Goal: Task Accomplishment & Management: Manage account settings

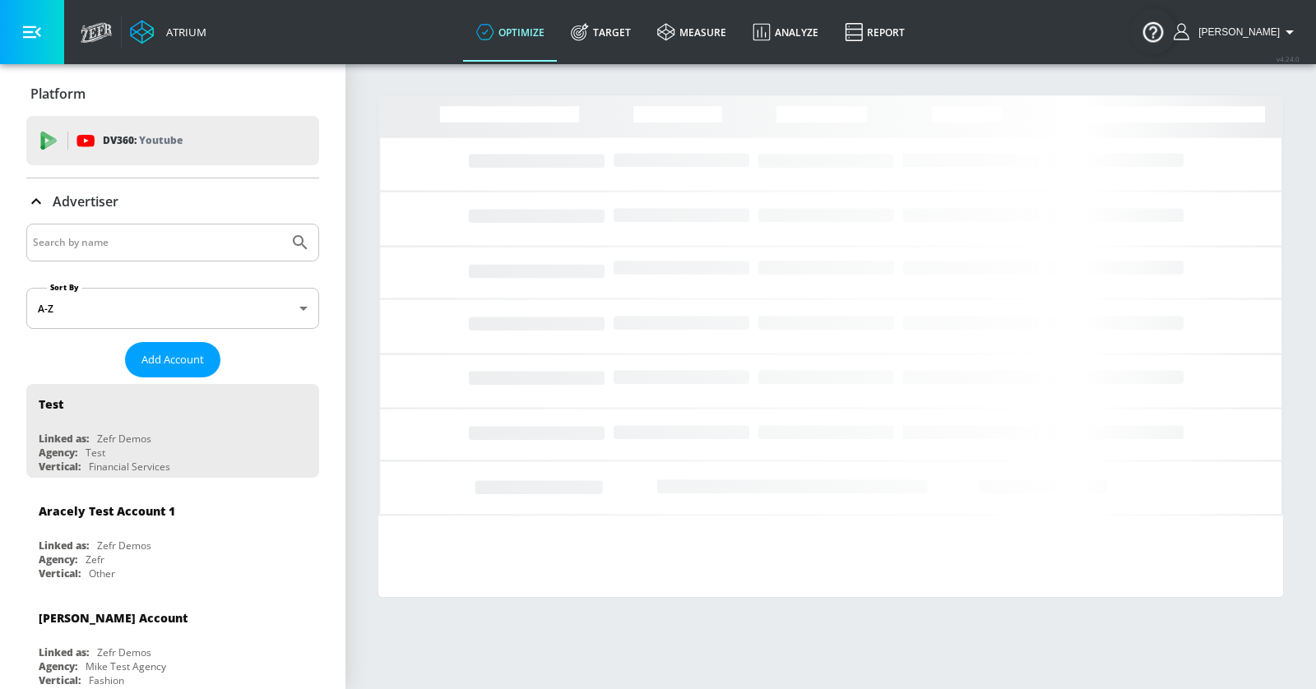
click at [163, 244] on input "Search by name" at bounding box center [157, 242] width 249 height 21
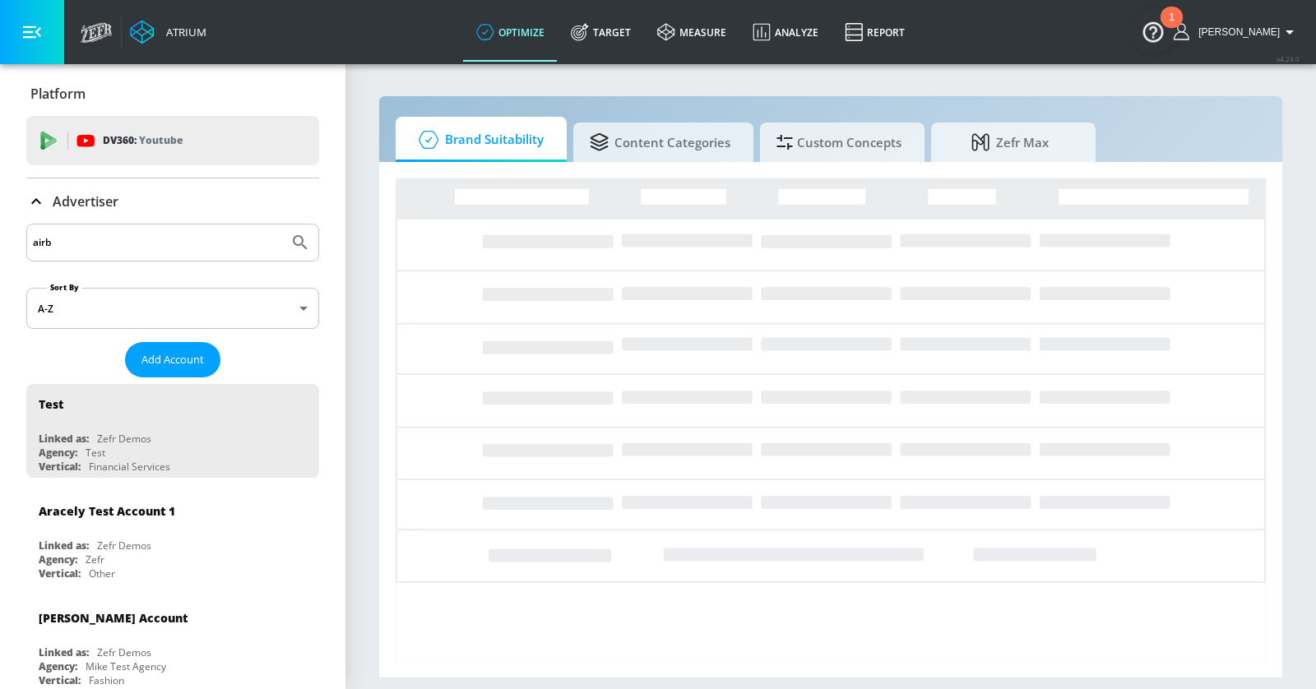
type input "airb"
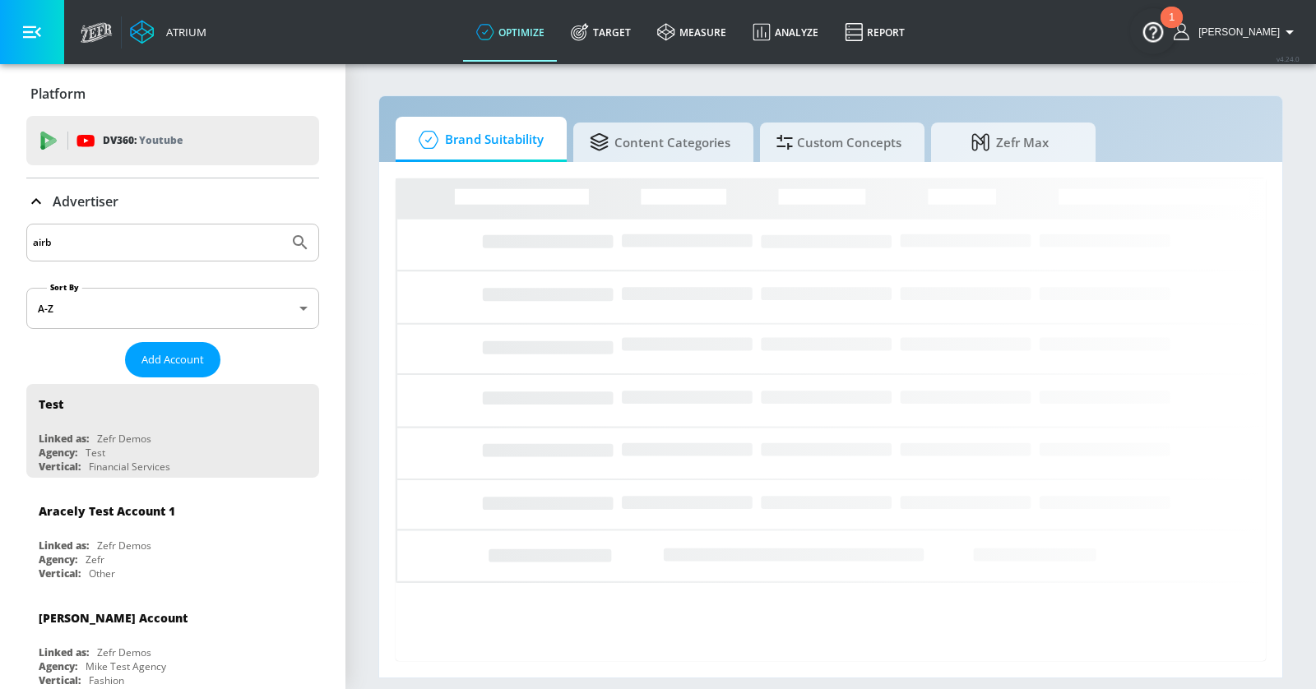
click at [282, 225] on button "Submit Search" at bounding box center [300, 243] width 36 height 36
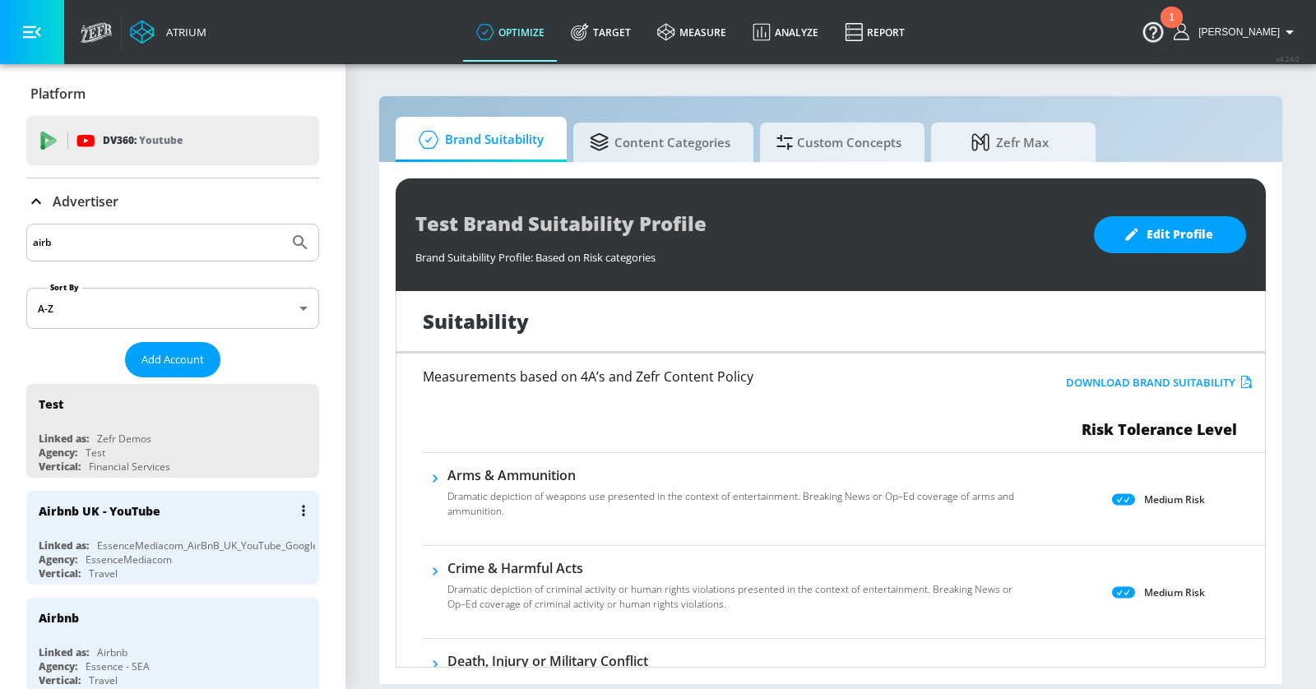
click at [203, 515] on div "Airbnb UK - YouTube" at bounding box center [177, 510] width 276 height 39
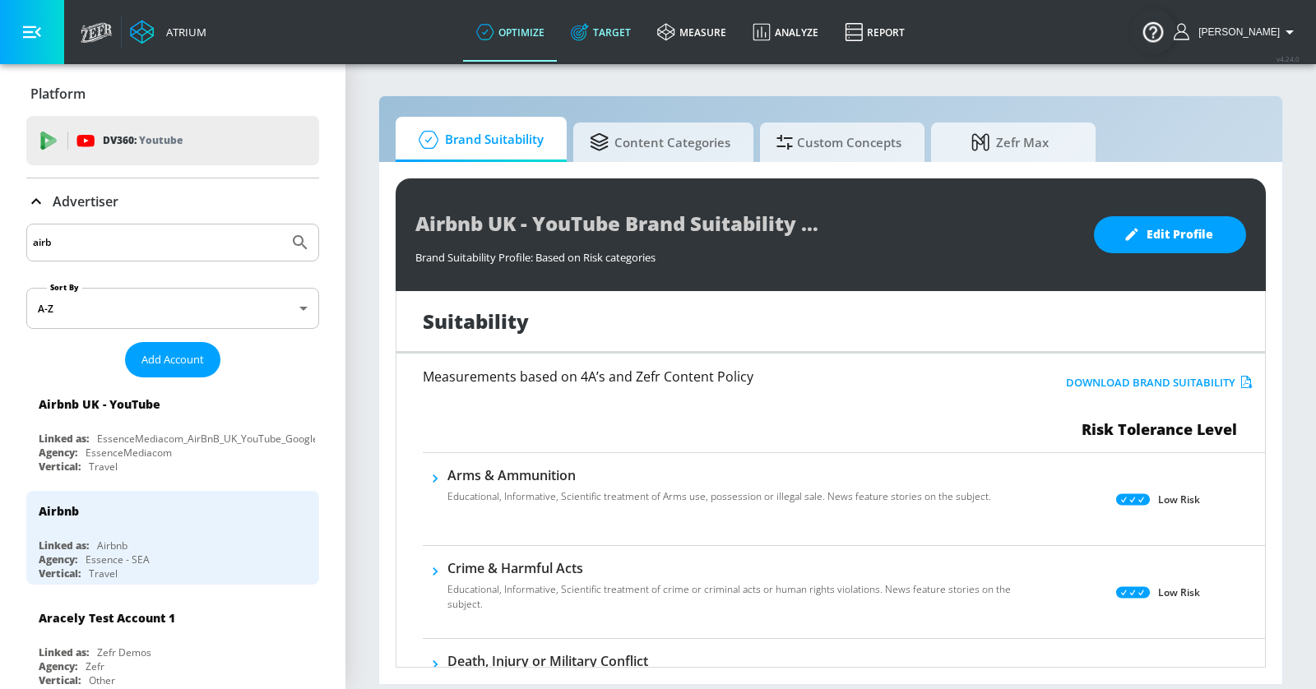
click at [638, 33] on link "Target" at bounding box center [601, 31] width 86 height 59
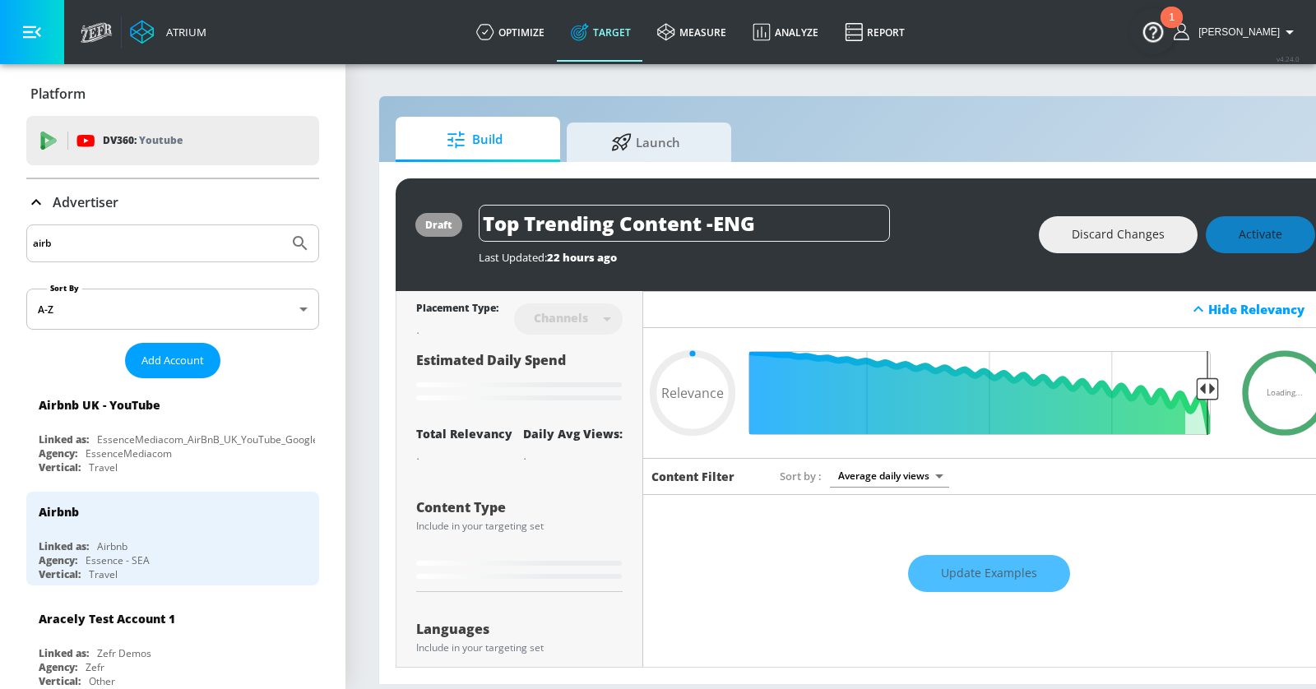
click at [67, 201] on p "Advertiser" at bounding box center [86, 202] width 66 height 18
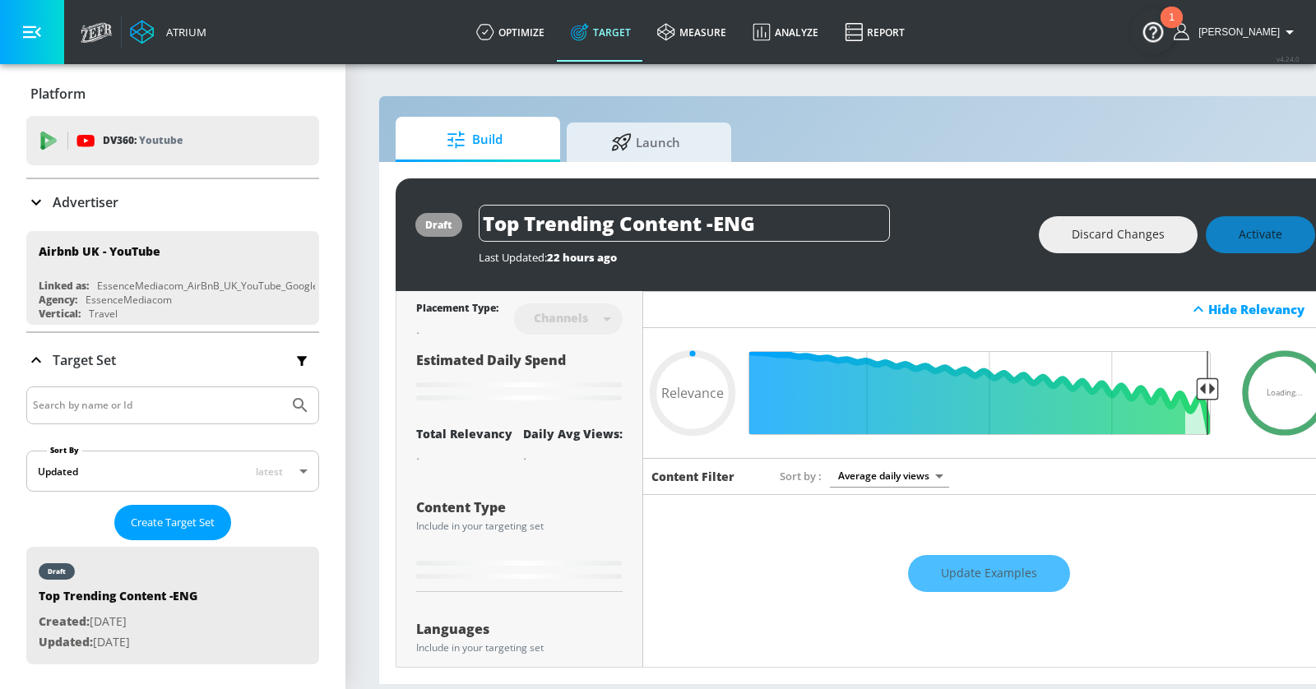
type input "0.44"
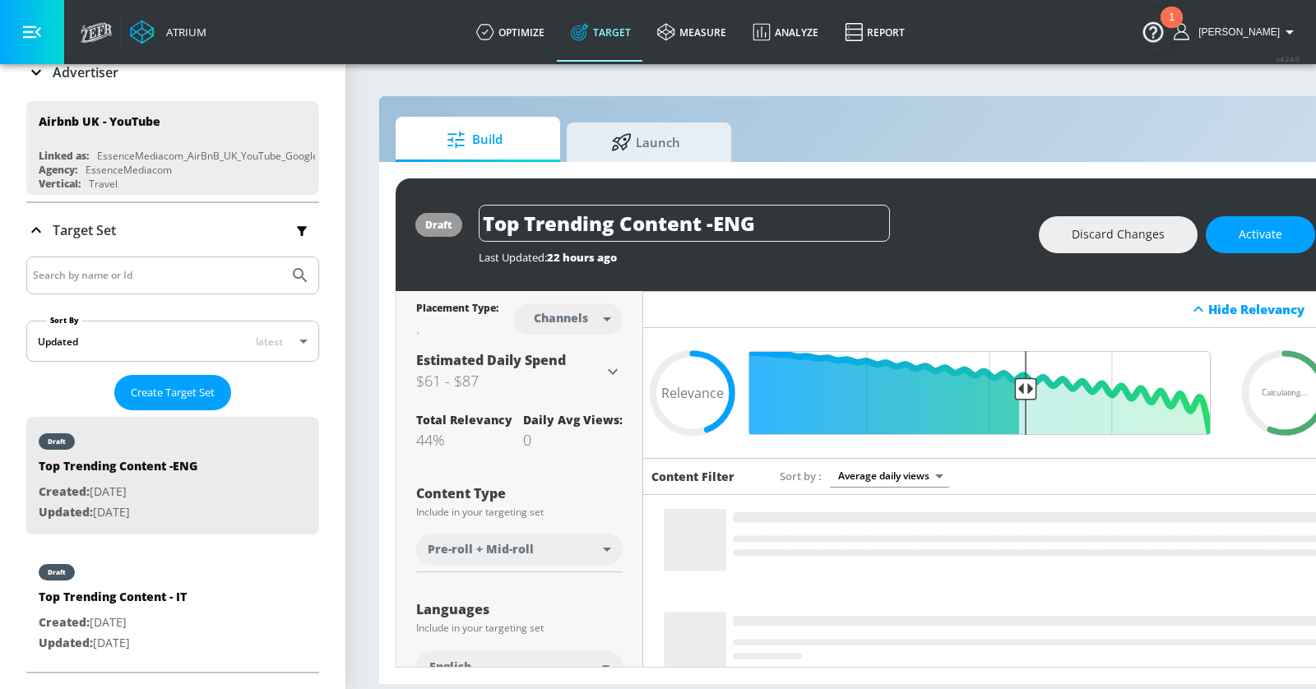
scroll to position [149, 0]
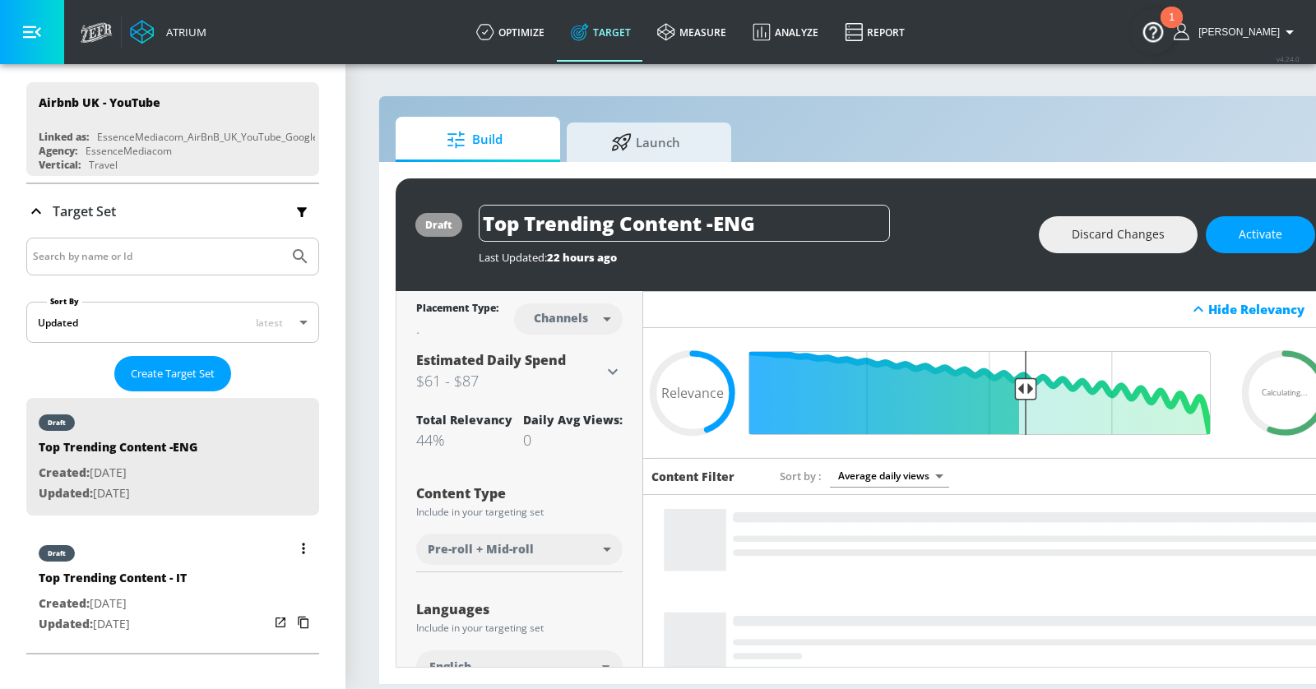
click at [224, 575] on div "draft Top Trending Content - IT Created: [DATE] Updated: [DATE]" at bounding box center [172, 588] width 293 height 118
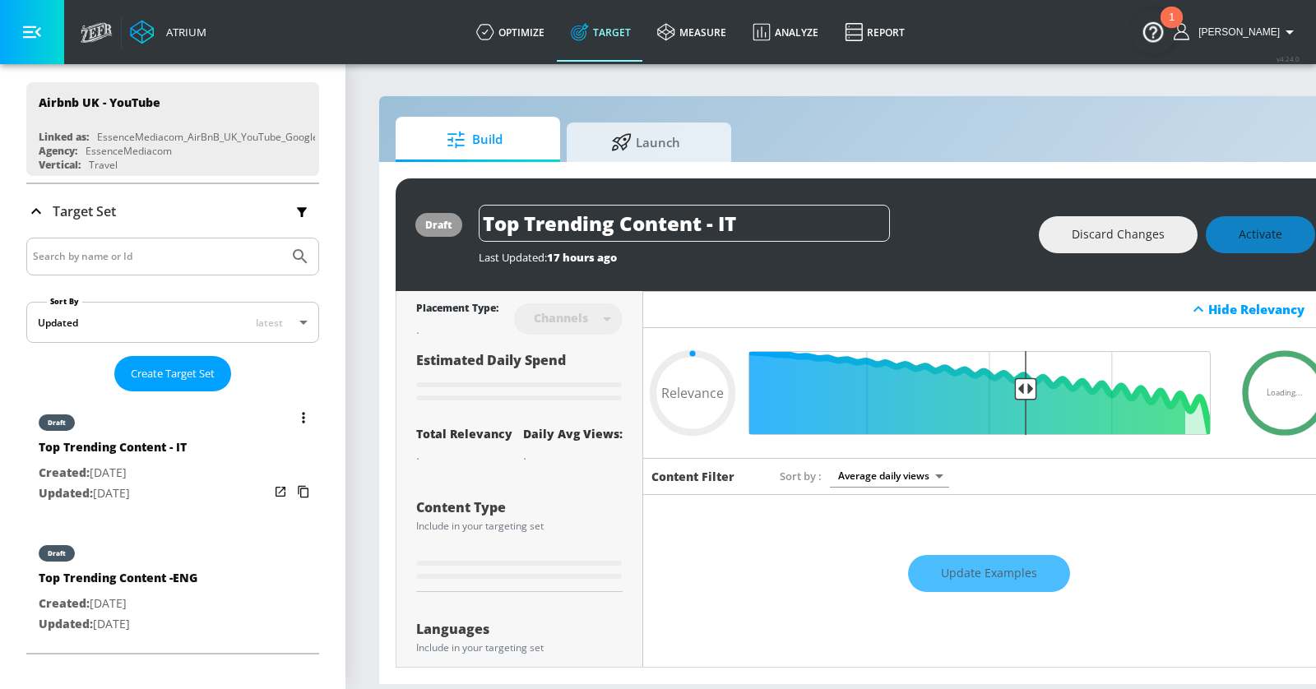
type input "Top Trending Content - IT"
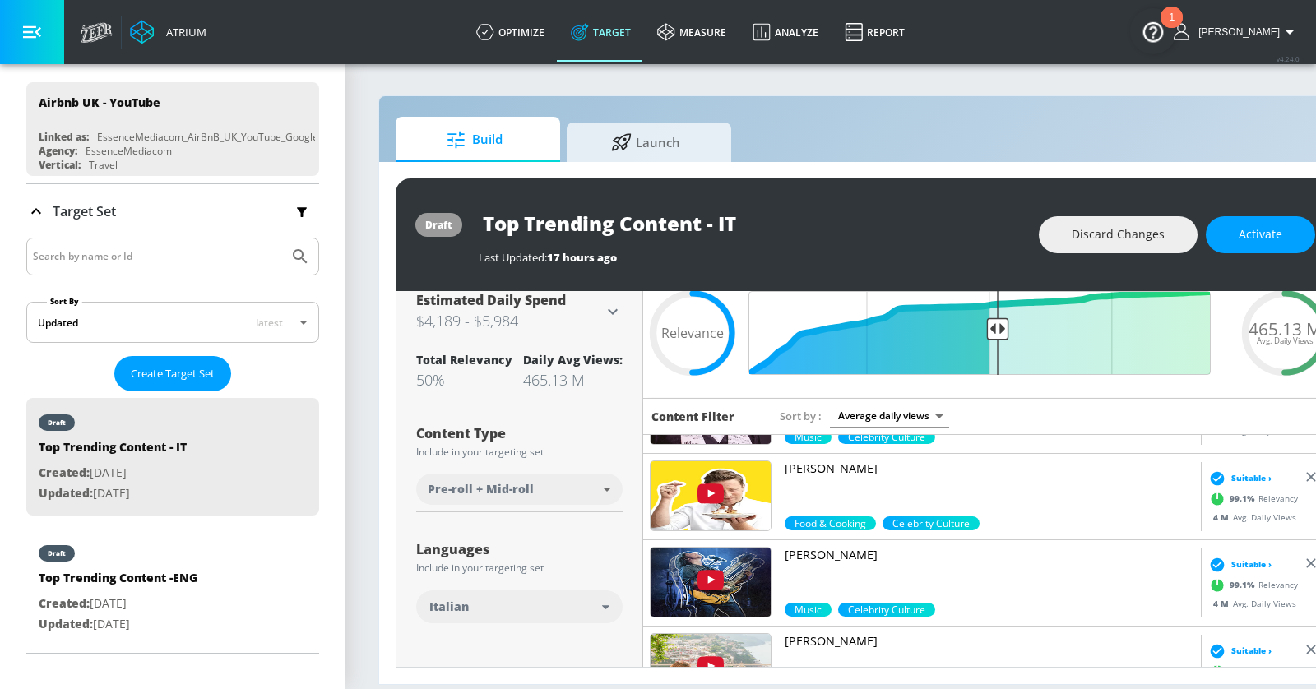
scroll to position [852, 0]
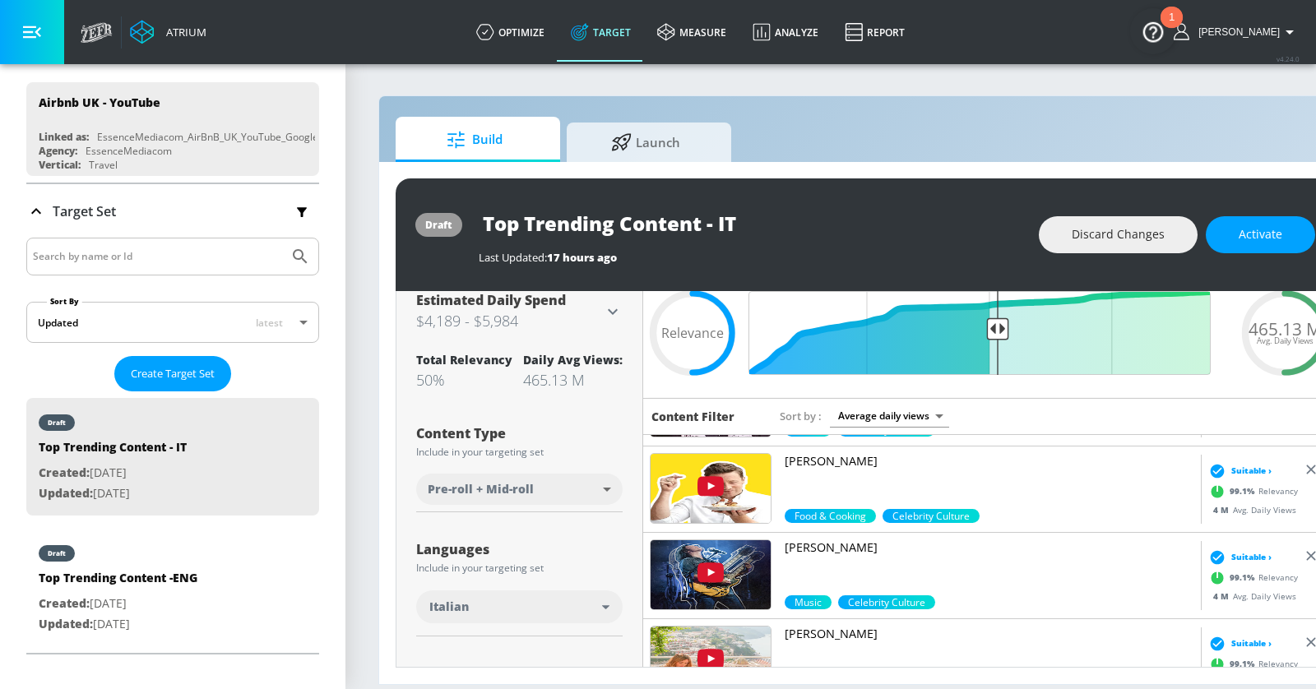
click at [757, 458] on img at bounding box center [711, 488] width 120 height 69
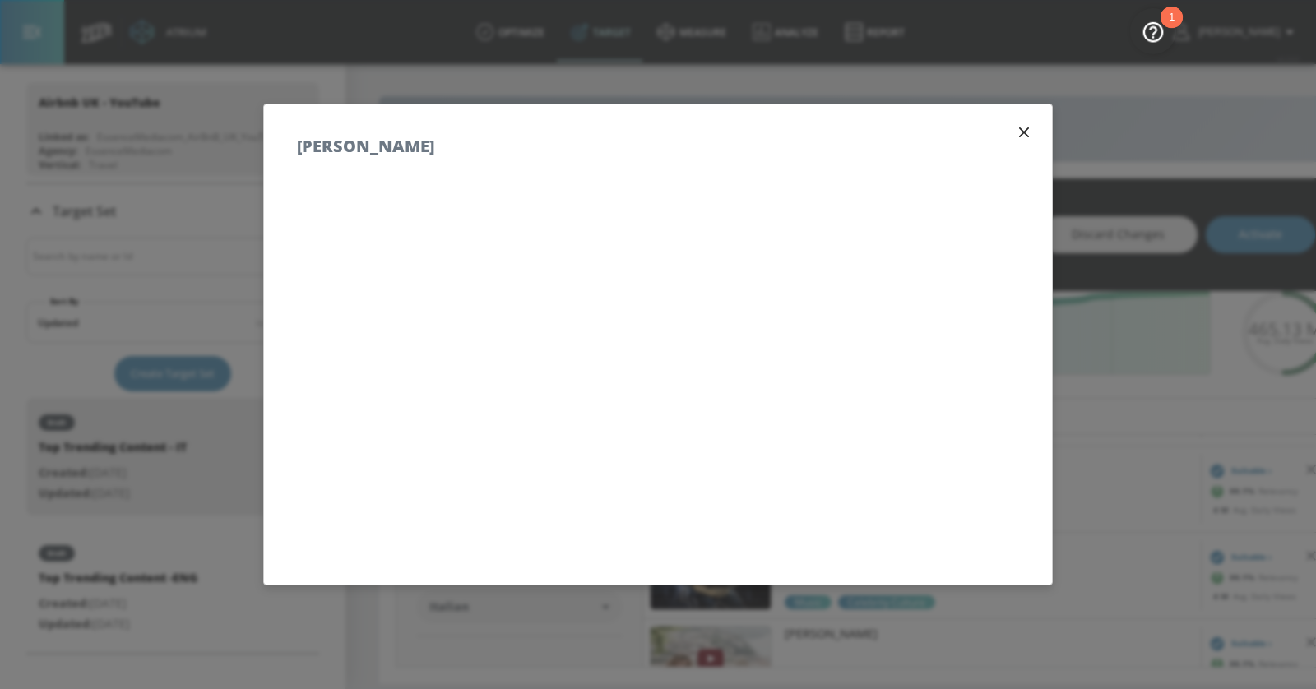
click at [1027, 131] on icon "button" at bounding box center [1024, 132] width 18 height 18
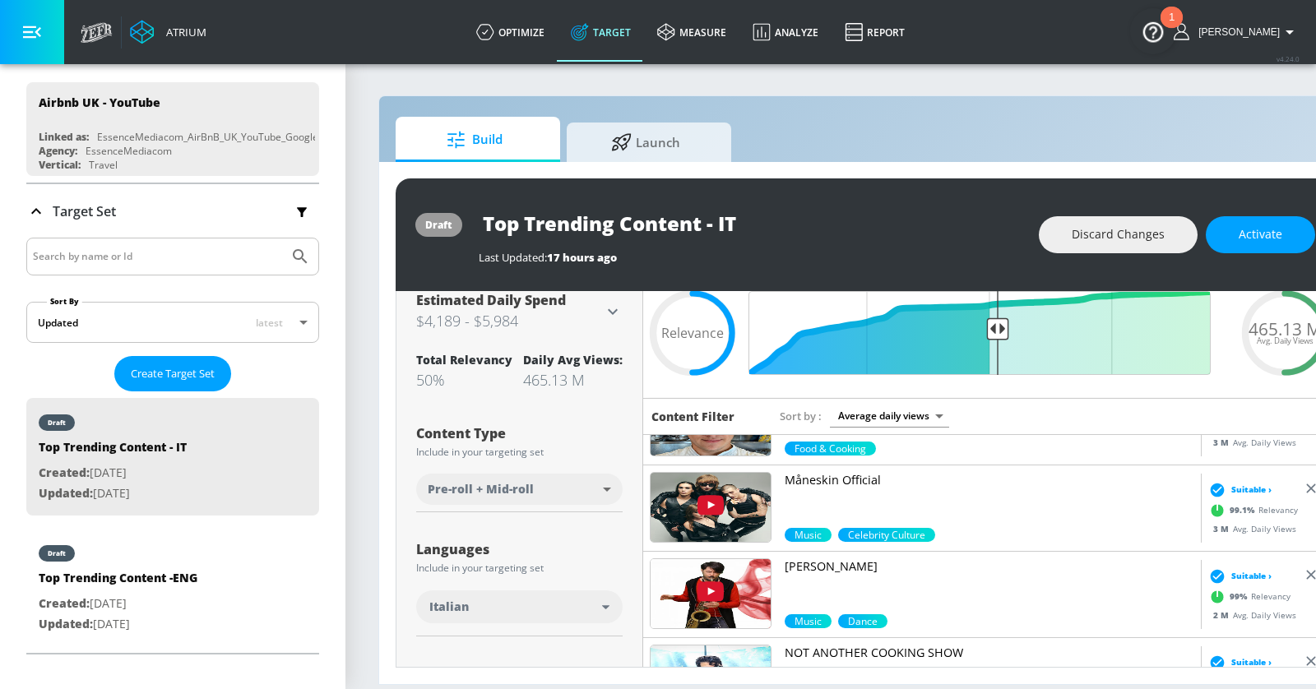
scroll to position [1514, 0]
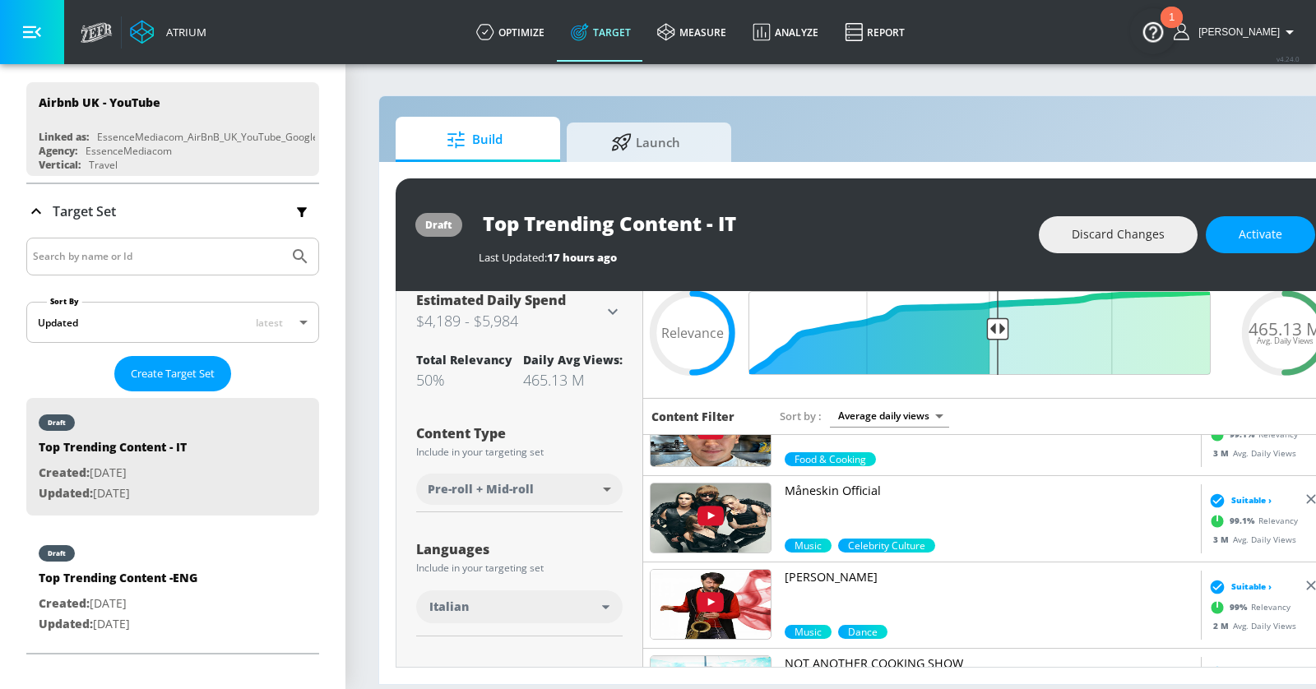
click at [849, 485] on p "Måneskin Official" at bounding box center [990, 491] width 410 height 16
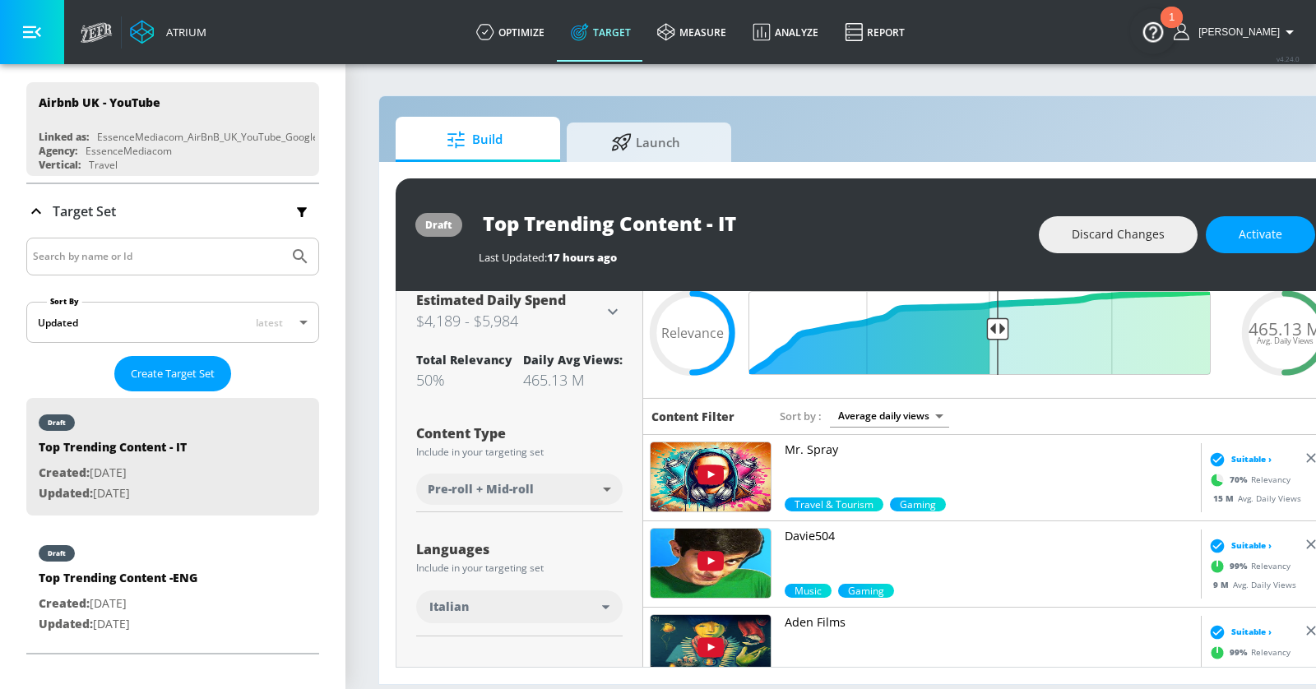
scroll to position [0, 0]
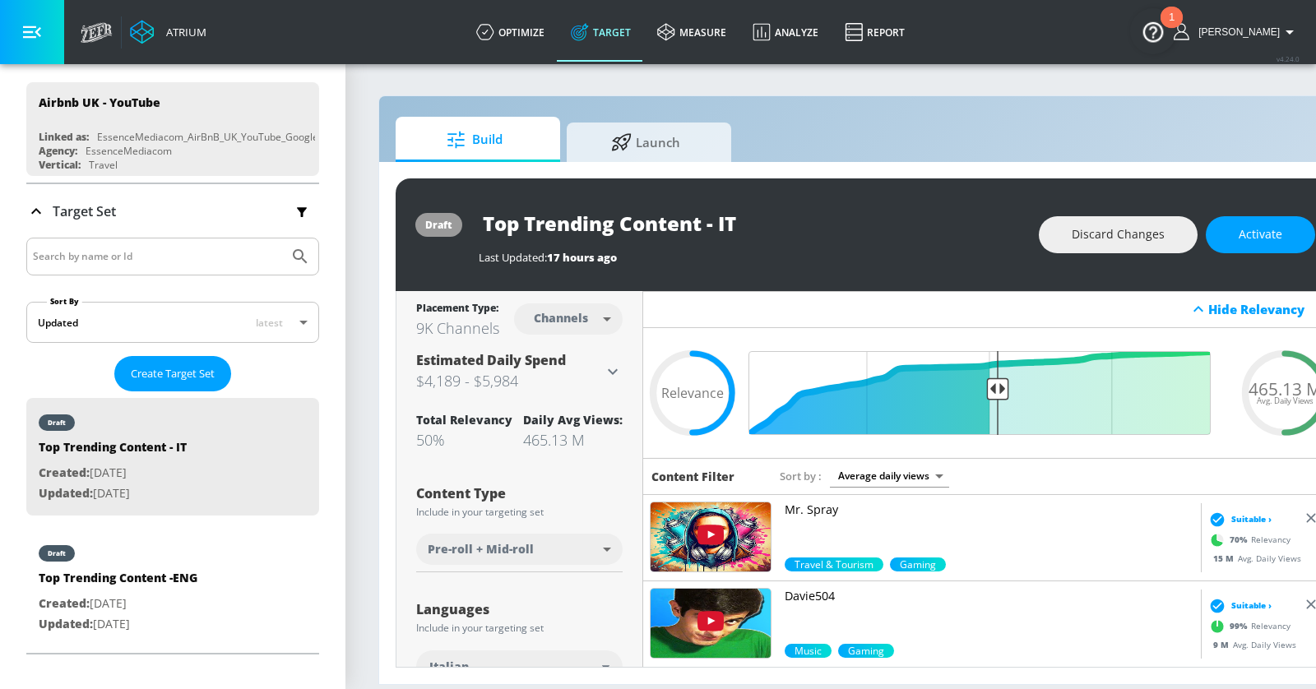
click at [21, 25] on button "button" at bounding box center [32, 32] width 64 height 64
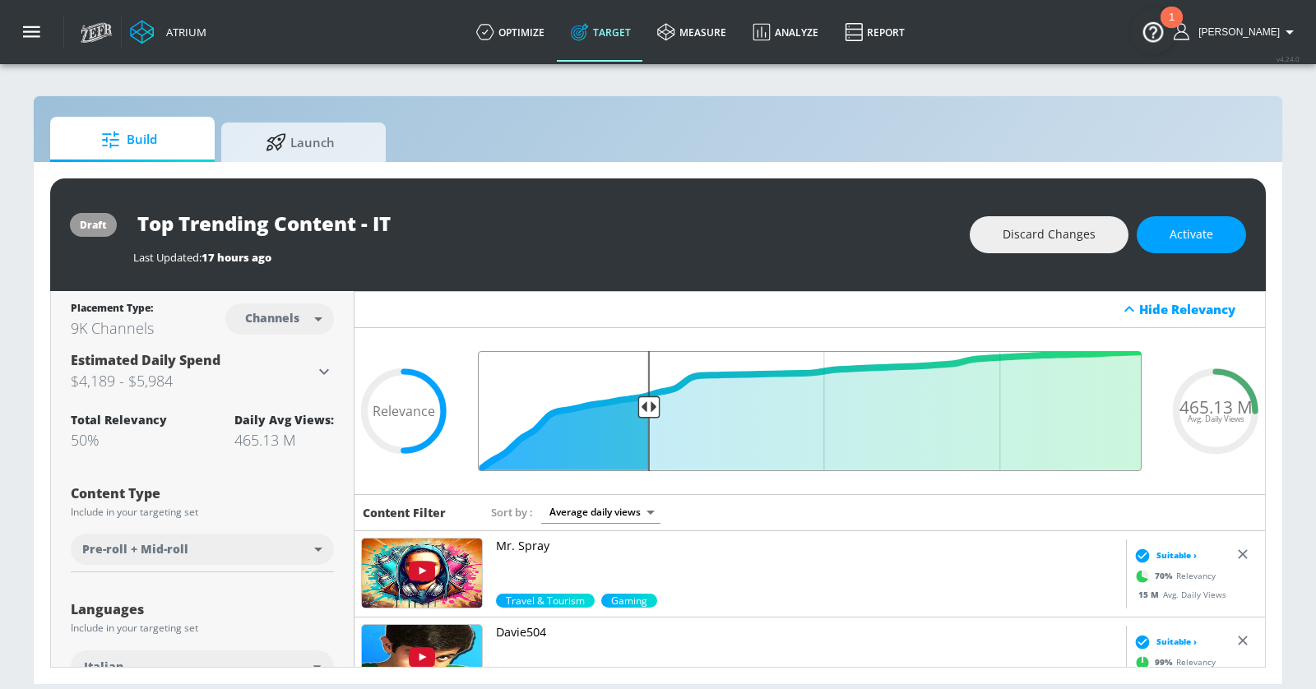
drag, startPoint x: 829, startPoint y: 405, endPoint x: 646, endPoint y: 401, distance: 183.5
type input "0.75"
click at [646, 401] on input "Final Threshold" at bounding box center [810, 411] width 680 height 120
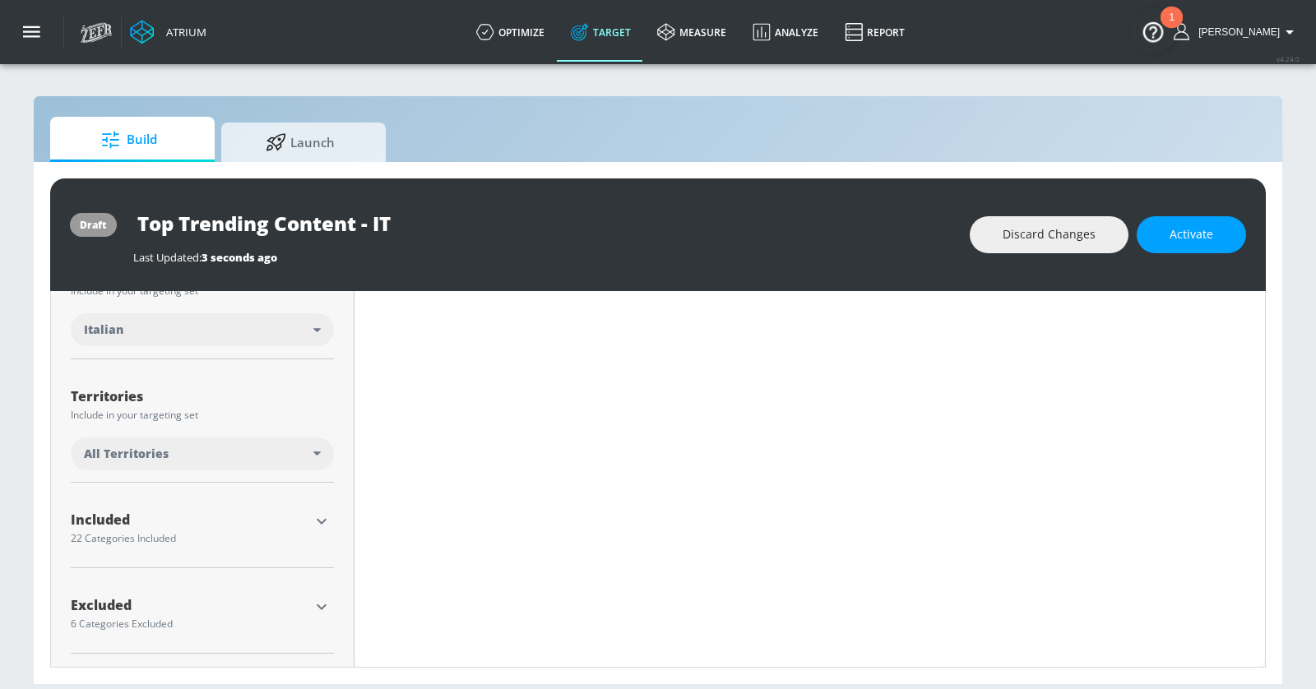
scroll to position [335, 0]
click at [327, 516] on icon "button" at bounding box center [322, 524] width 20 height 20
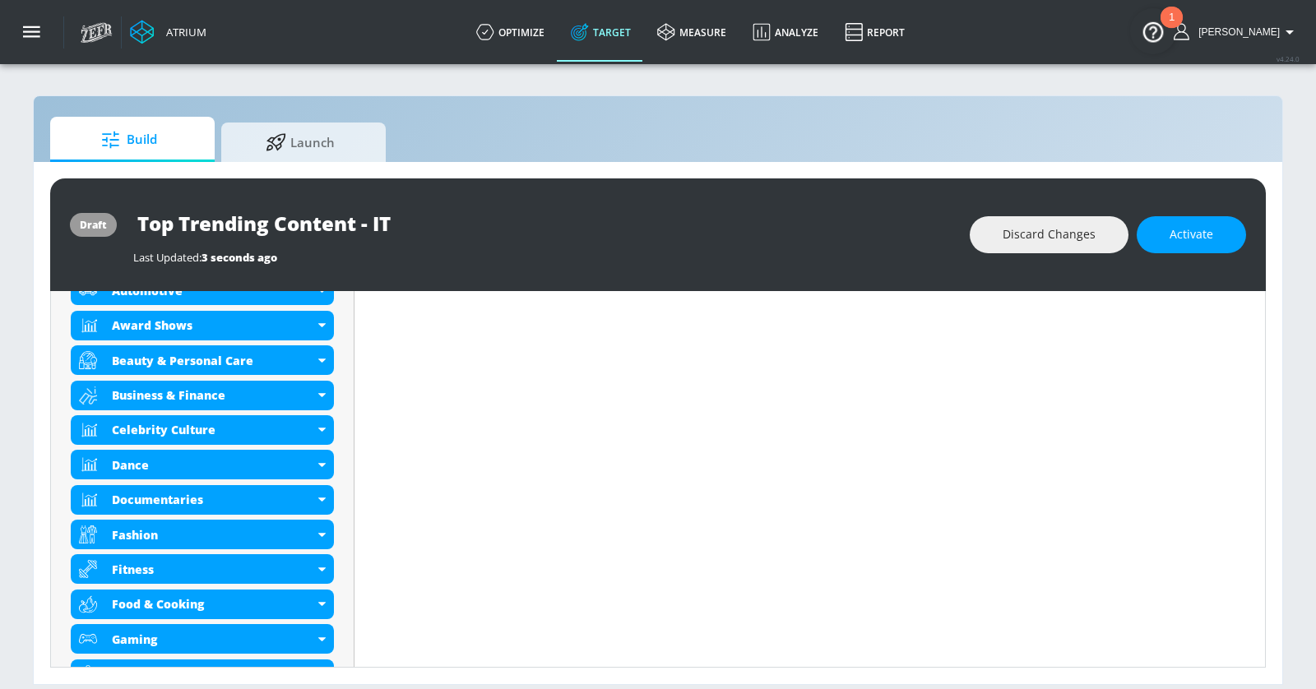
scroll to position [656, 0]
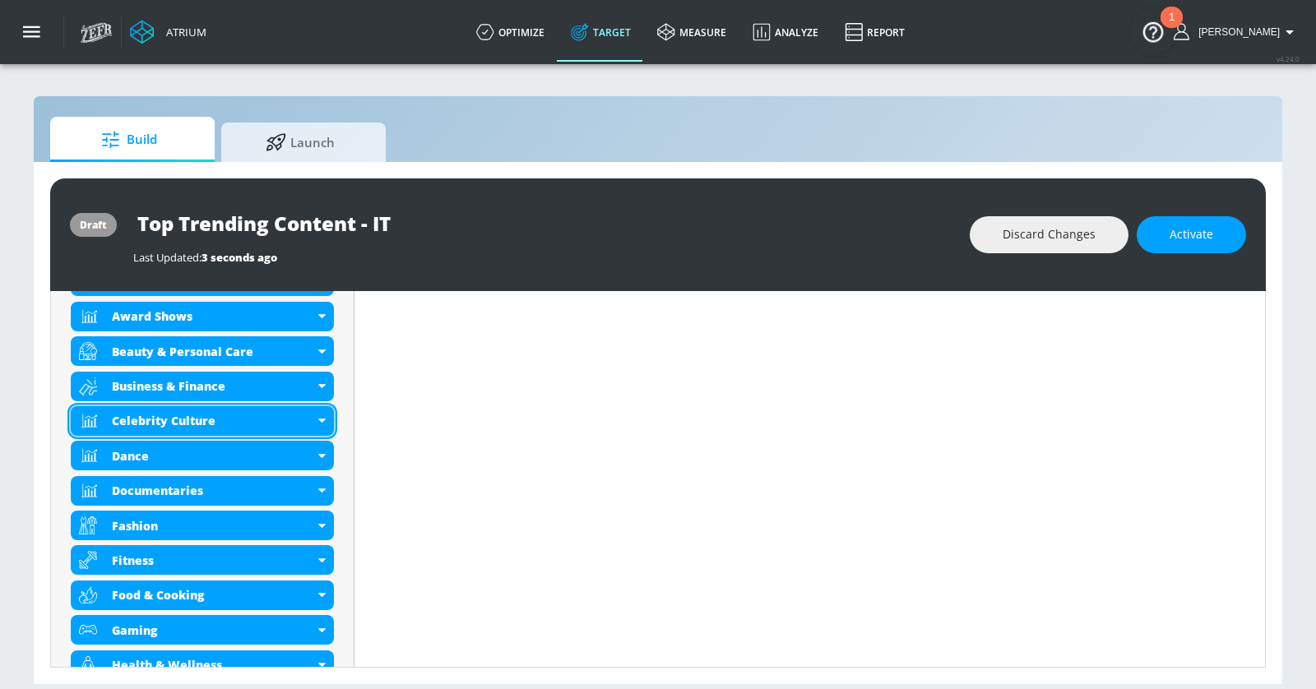
click at [318, 426] on div "Celebrity Culture" at bounding box center [202, 421] width 263 height 30
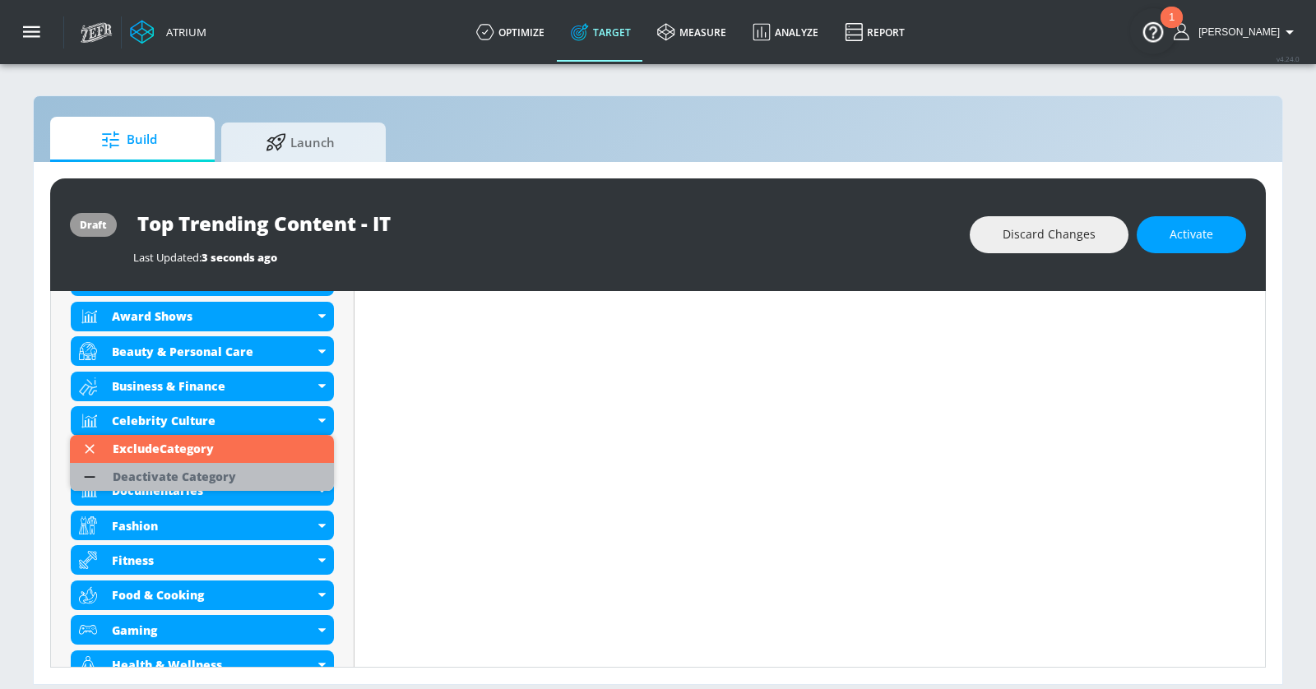
click at [284, 480] on li "Deactivate Category" at bounding box center [202, 477] width 264 height 28
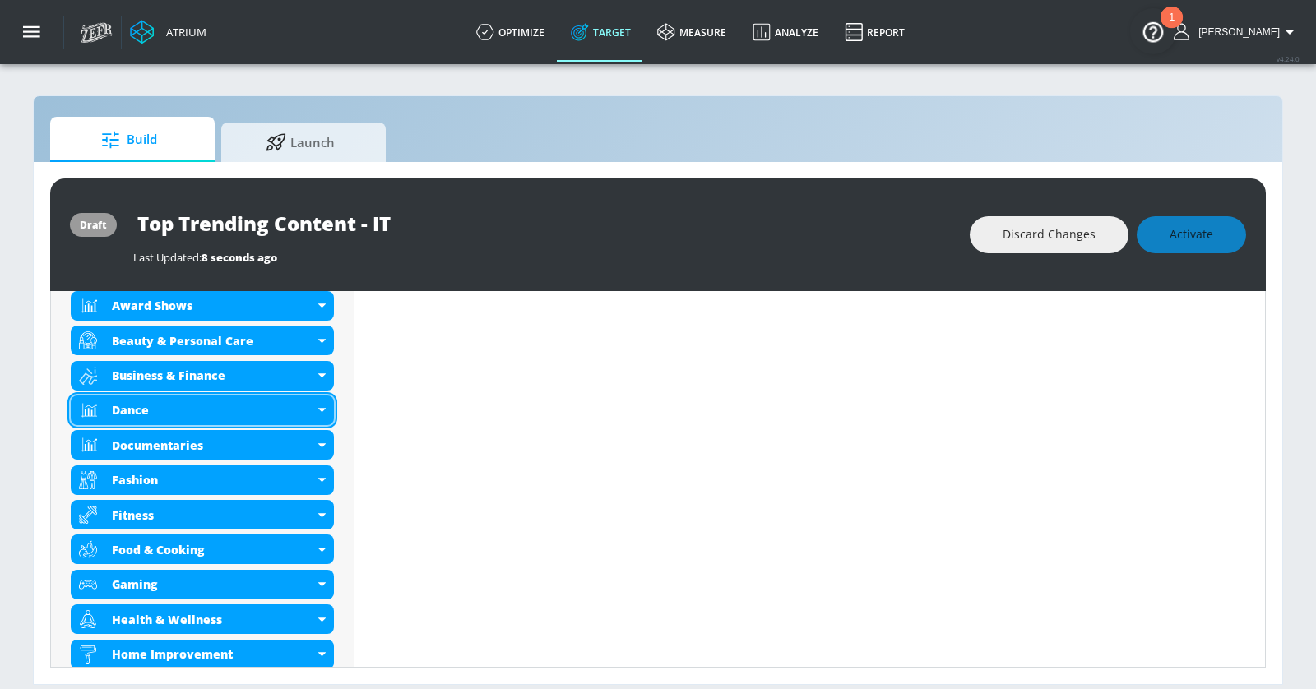
scroll to position [666, 0]
click at [322, 411] on div "Dance" at bounding box center [202, 411] width 263 height 30
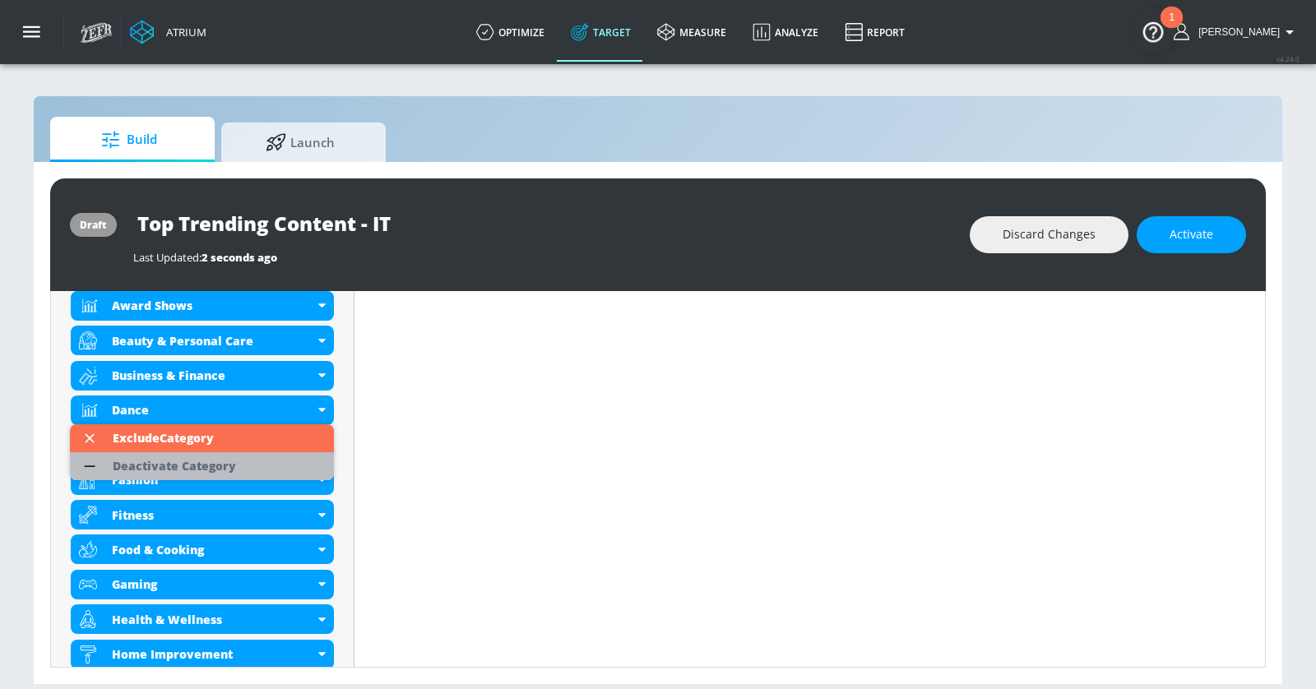
click at [294, 464] on li "Deactivate Category" at bounding box center [202, 466] width 264 height 28
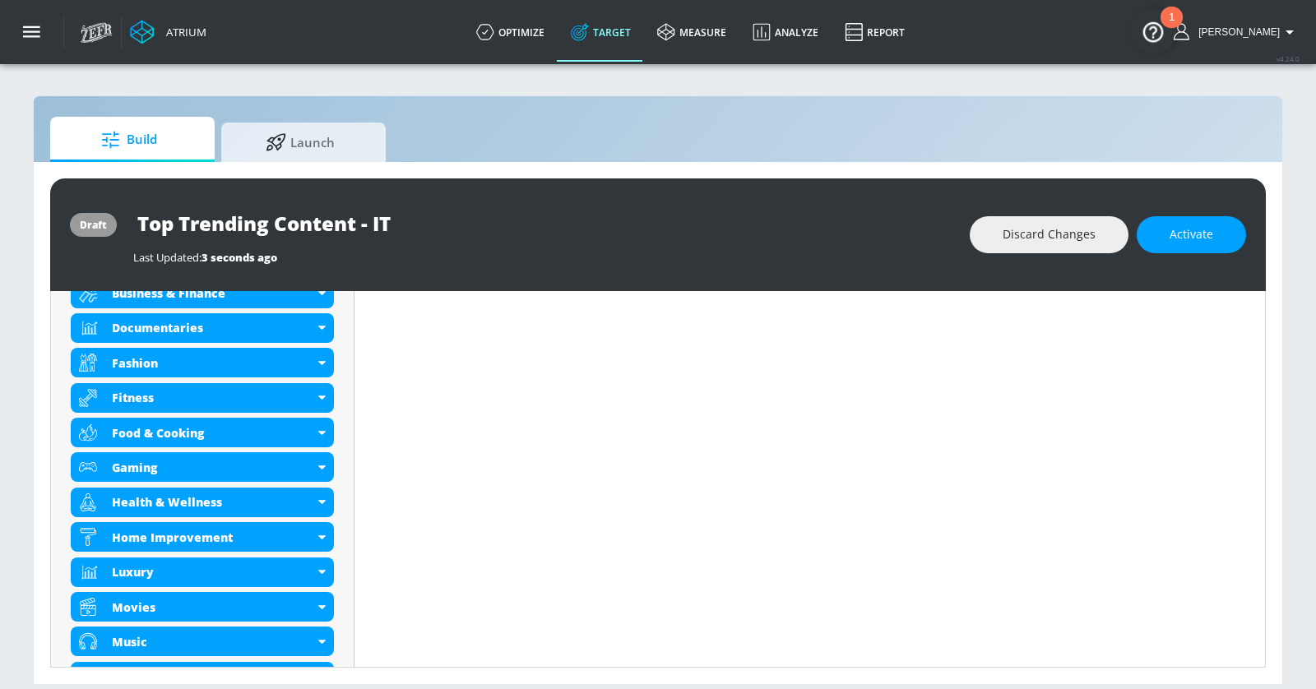
scroll to position [772, 0]
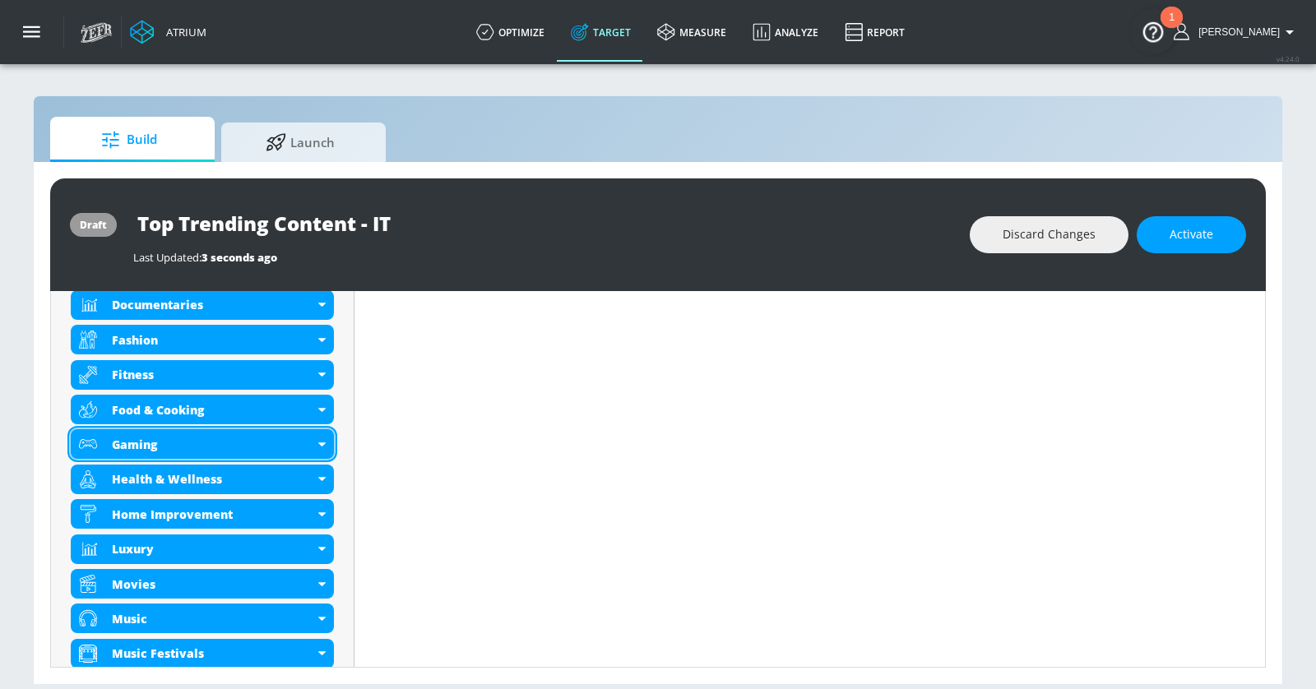
click at [318, 444] on div "Gaming" at bounding box center [202, 444] width 263 height 30
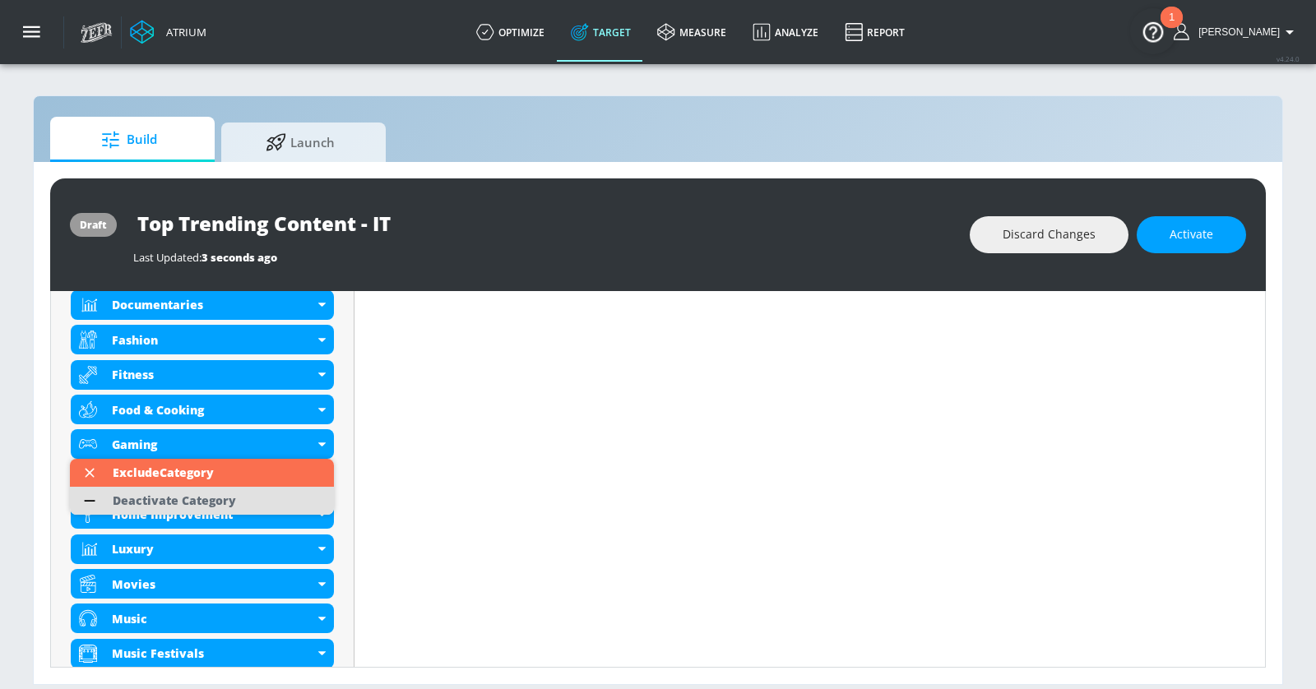
click at [308, 498] on li "Deactivate Category" at bounding box center [202, 501] width 264 height 28
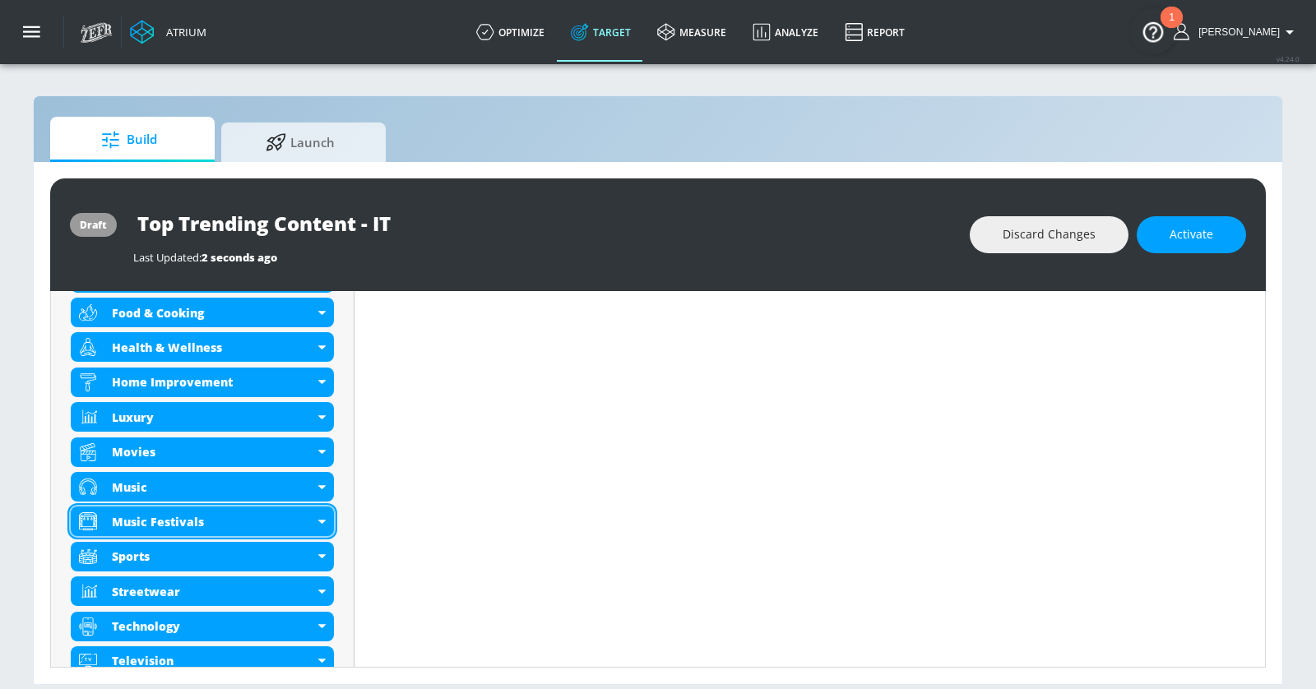
scroll to position [855, 0]
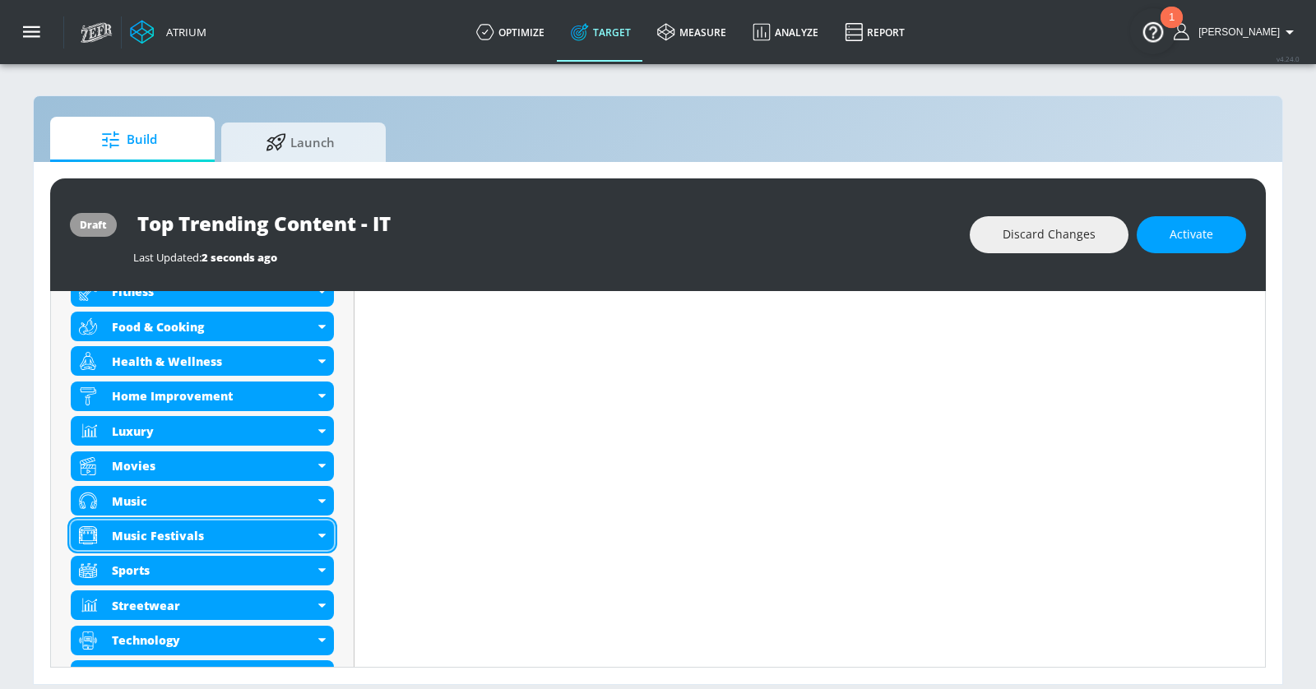
click at [317, 534] on div "Music Festivals" at bounding box center [202, 536] width 263 height 30
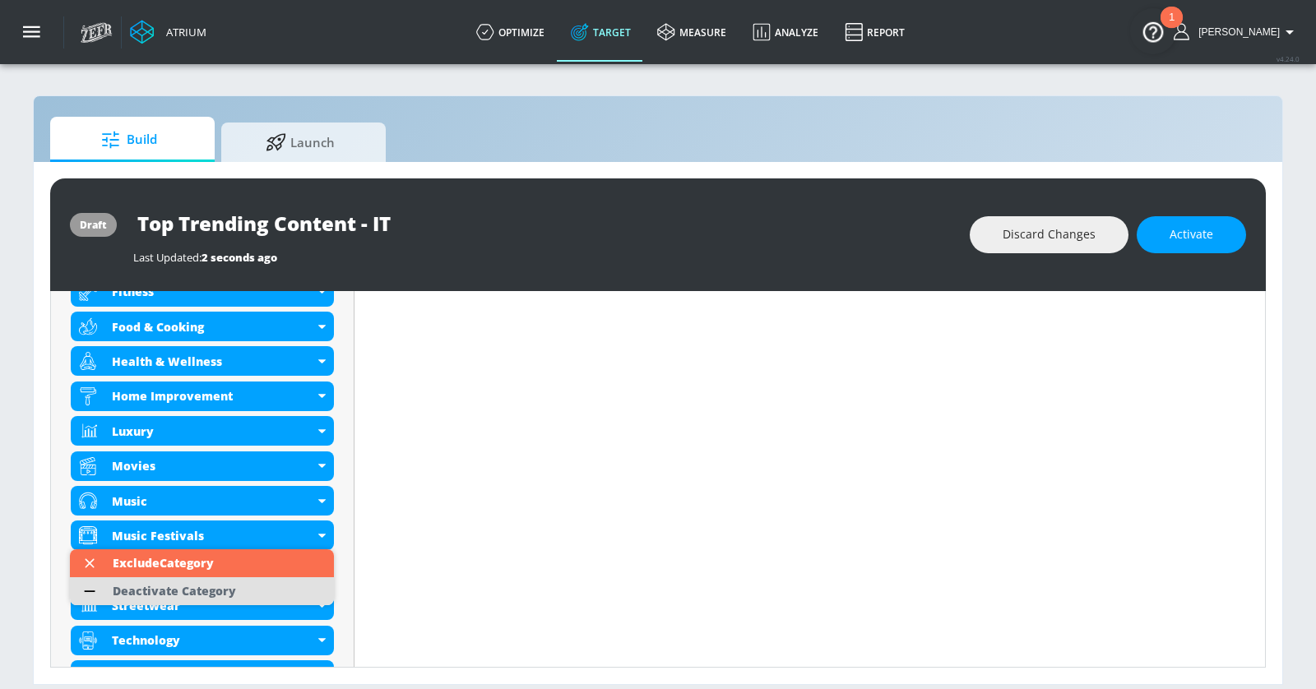
click at [295, 583] on li "Deactivate Category" at bounding box center [202, 591] width 264 height 28
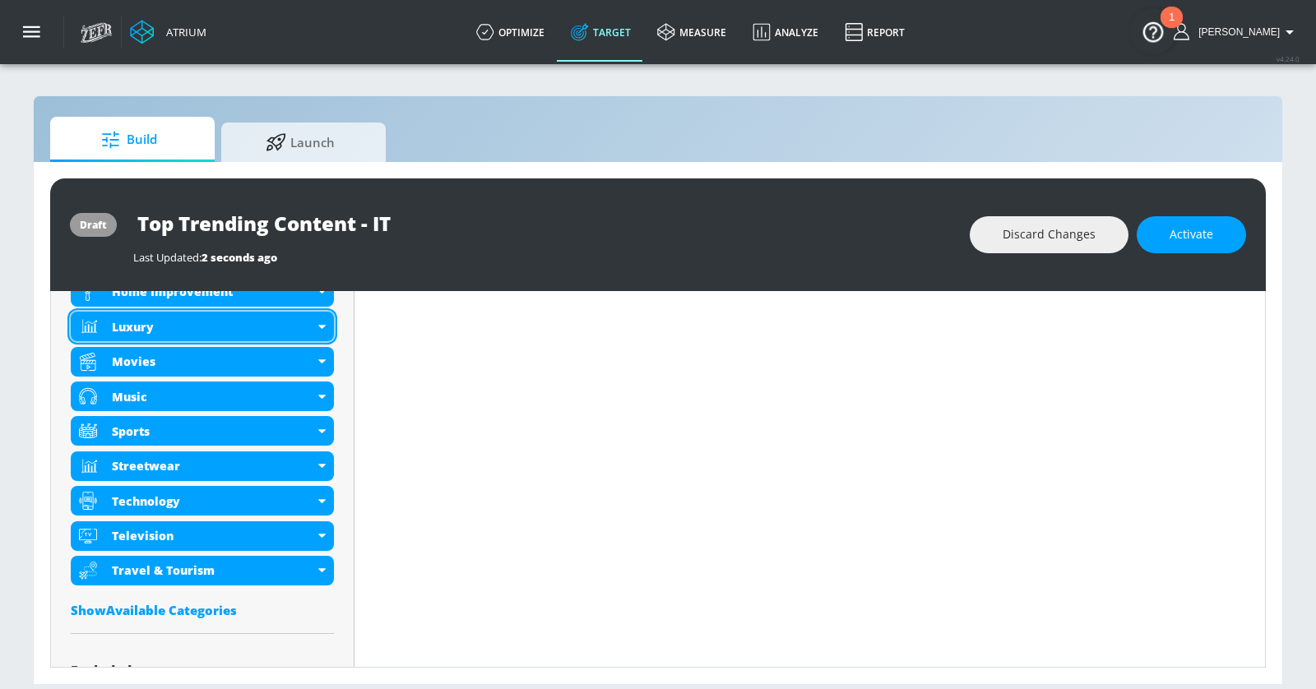
scroll to position [1023, 0]
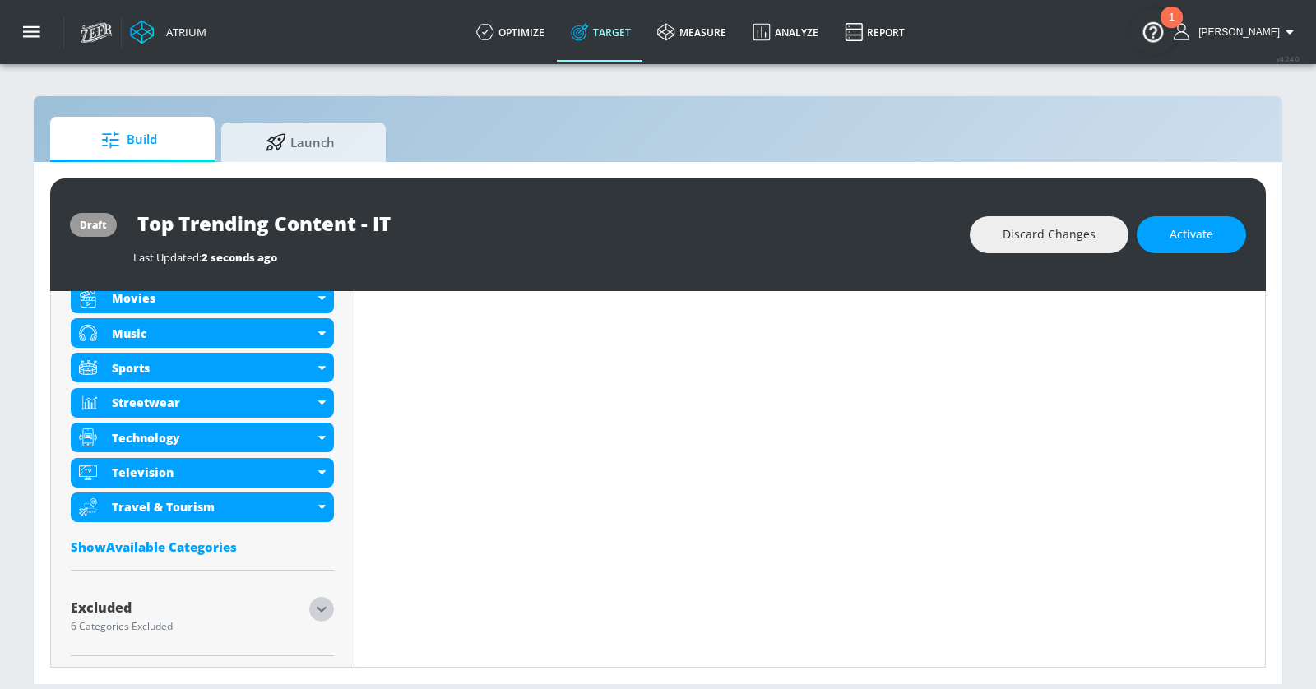
click at [320, 603] on icon "button" at bounding box center [322, 610] width 20 height 20
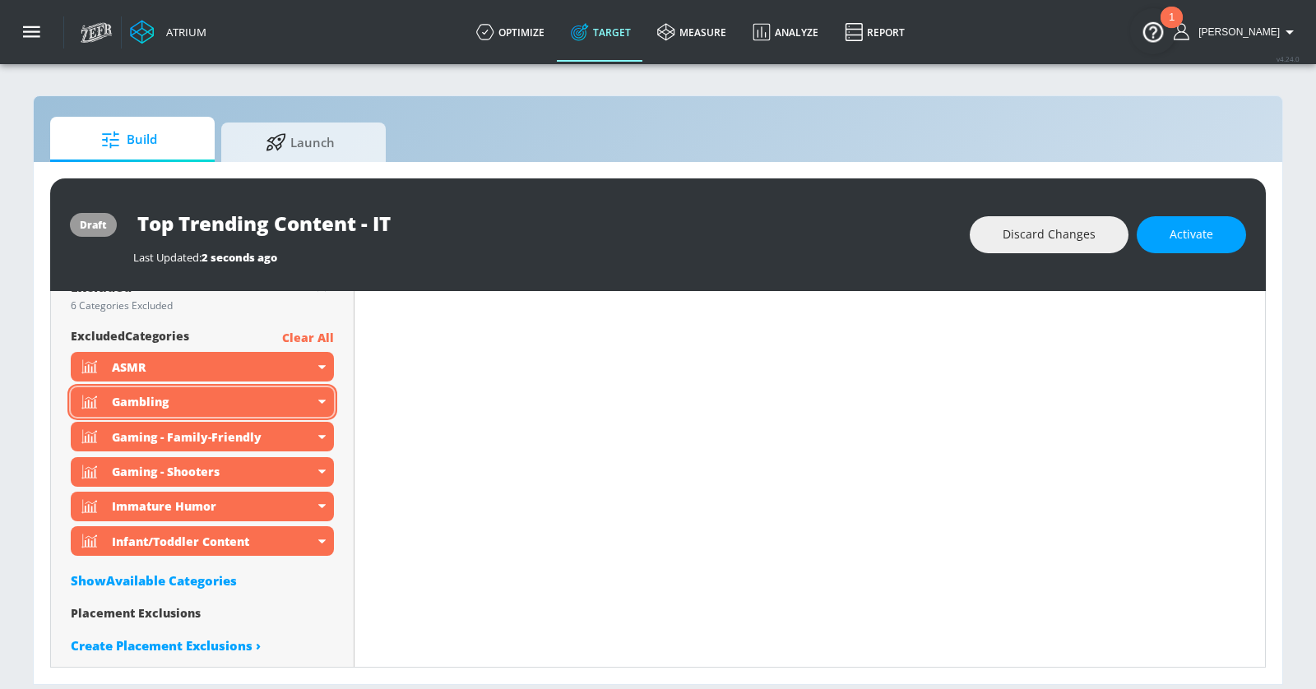
scroll to position [1347, 0]
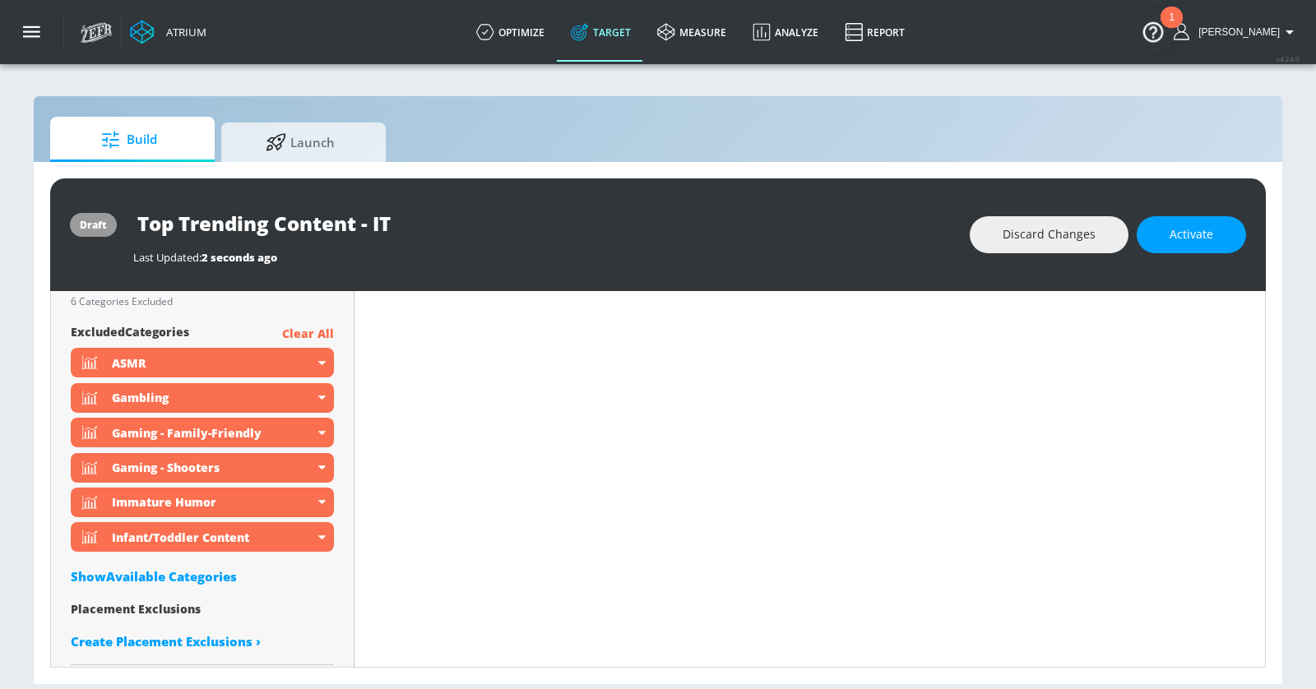
click at [213, 576] on div "Show Available Categories" at bounding box center [202, 576] width 263 height 16
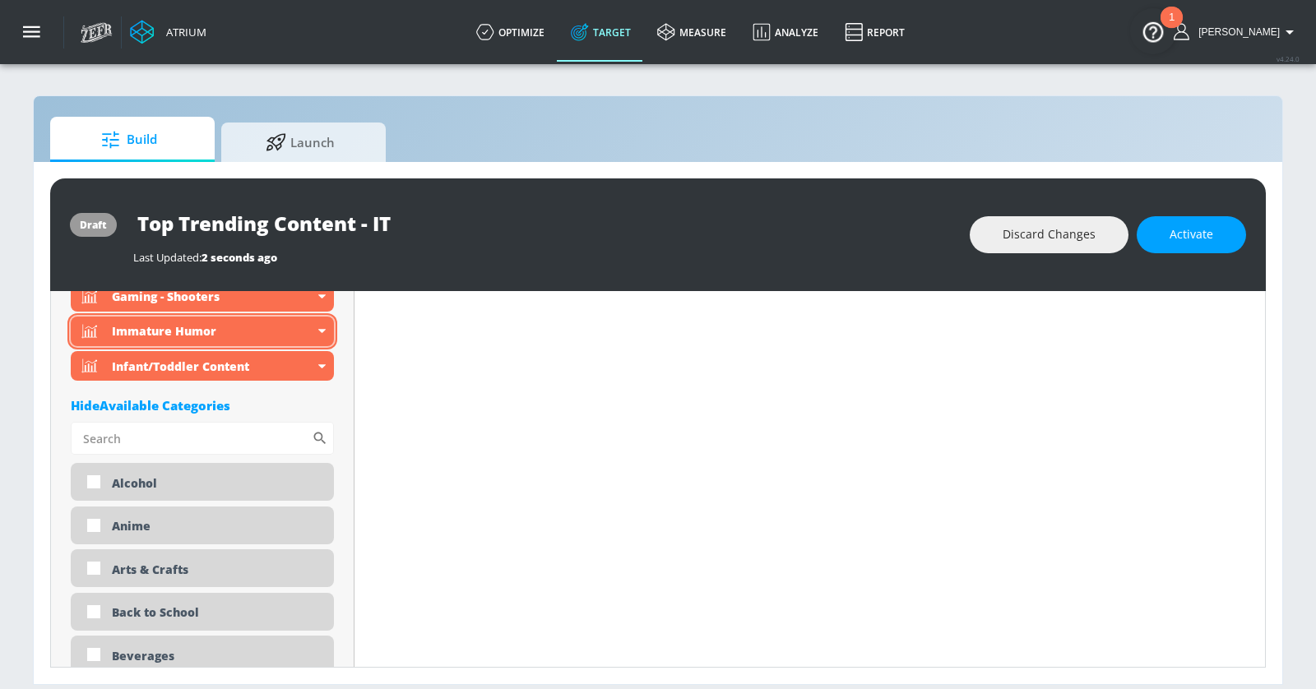
scroll to position [1531, 0]
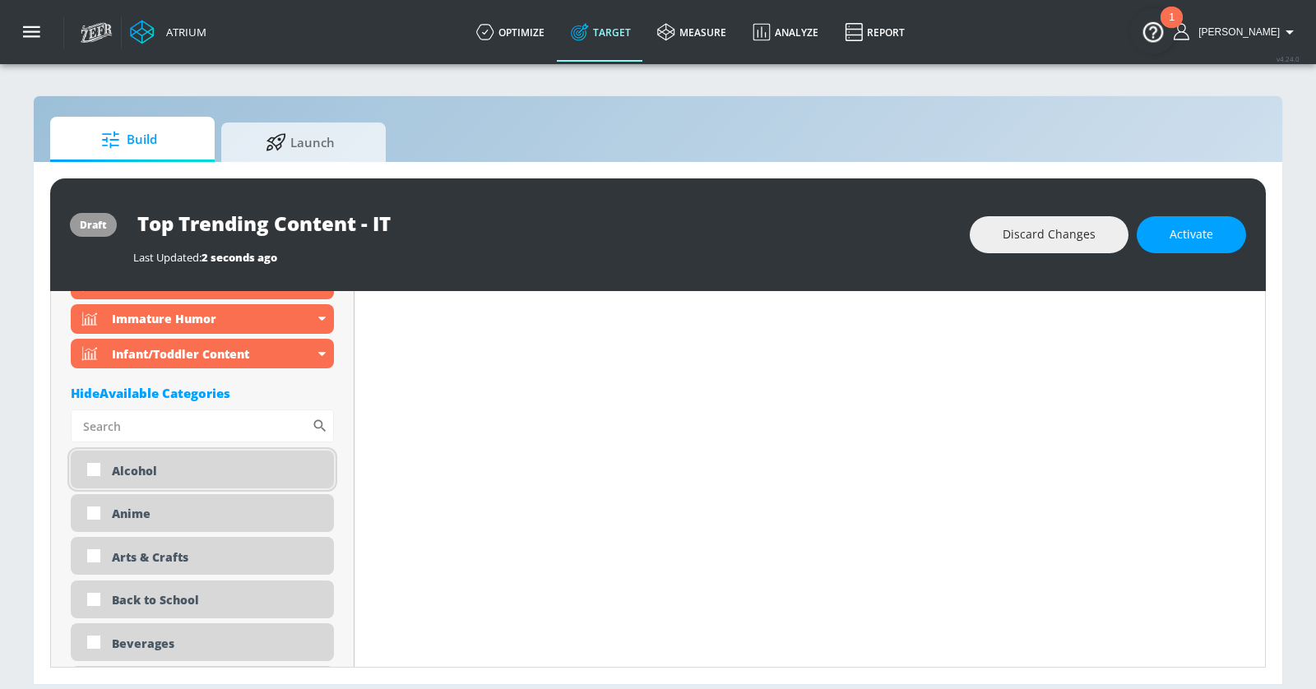
click at [192, 477] on div "Alcohol" at bounding box center [202, 470] width 263 height 38
checkbox input "true"
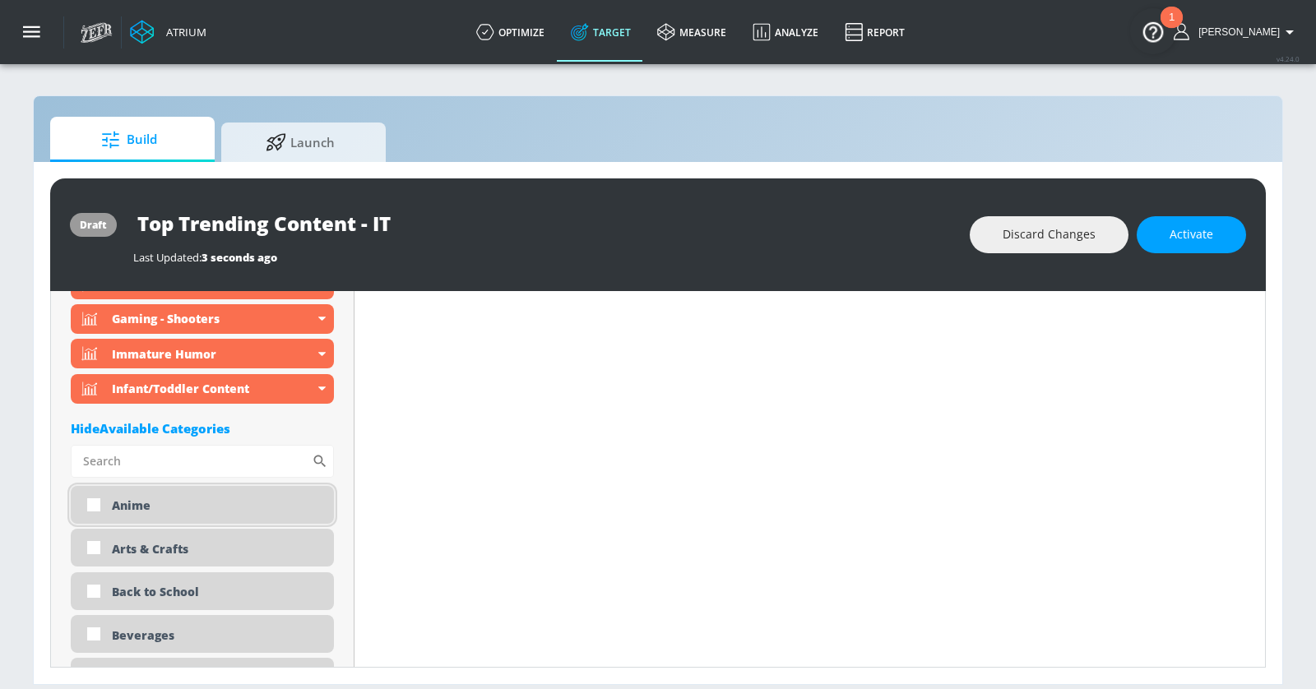
click at [146, 499] on div "Anime" at bounding box center [217, 506] width 210 height 16
checkbox input "true"
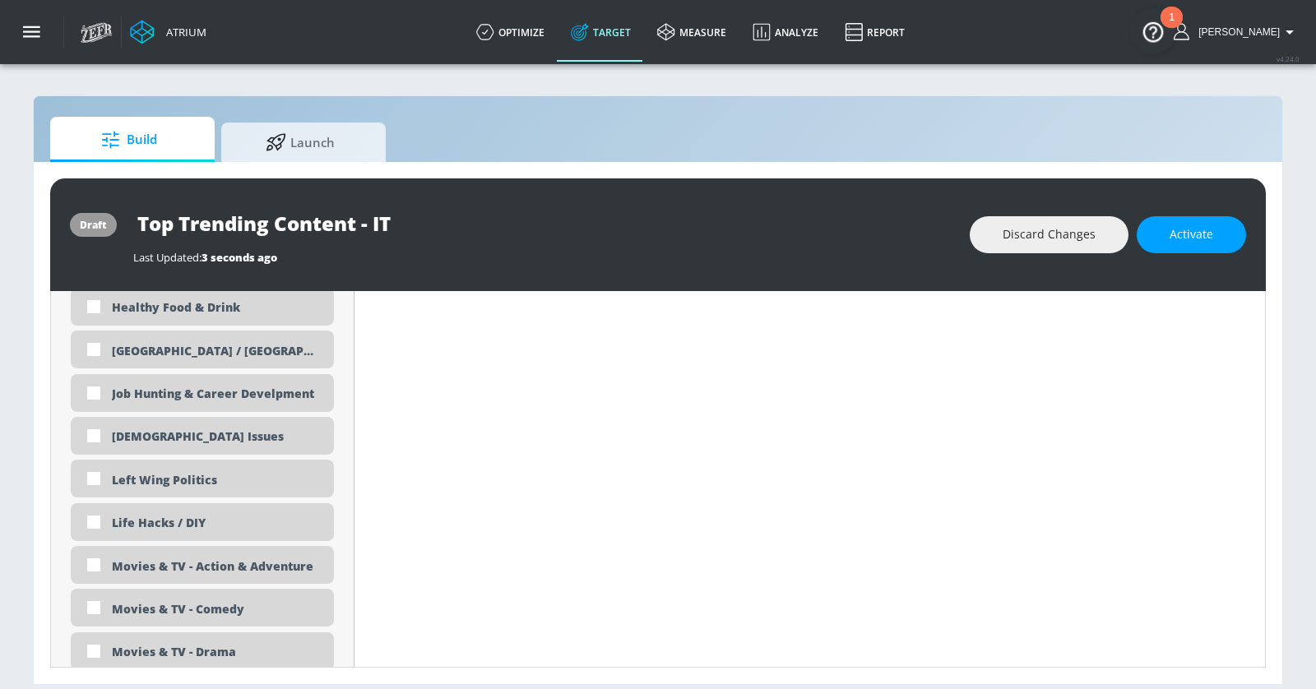
scroll to position [3163, 0]
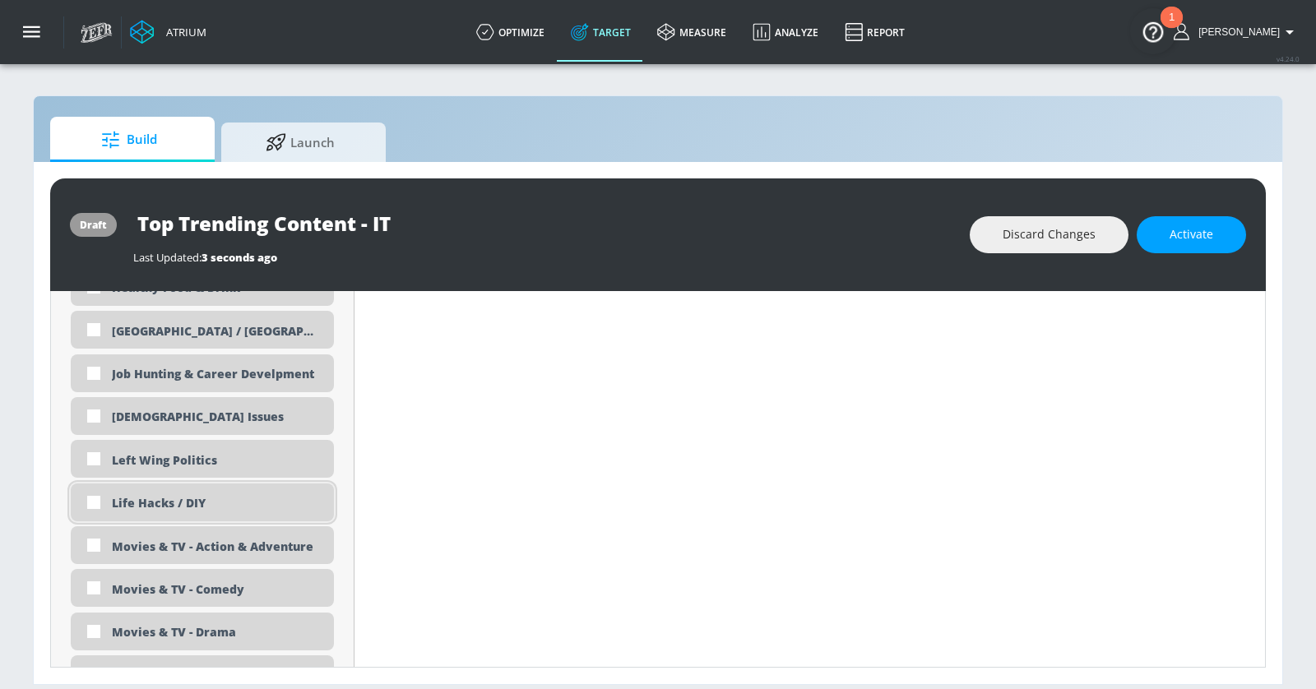
click at [185, 498] on div "Life Hacks / DIY" at bounding box center [217, 503] width 210 height 16
checkbox input "true"
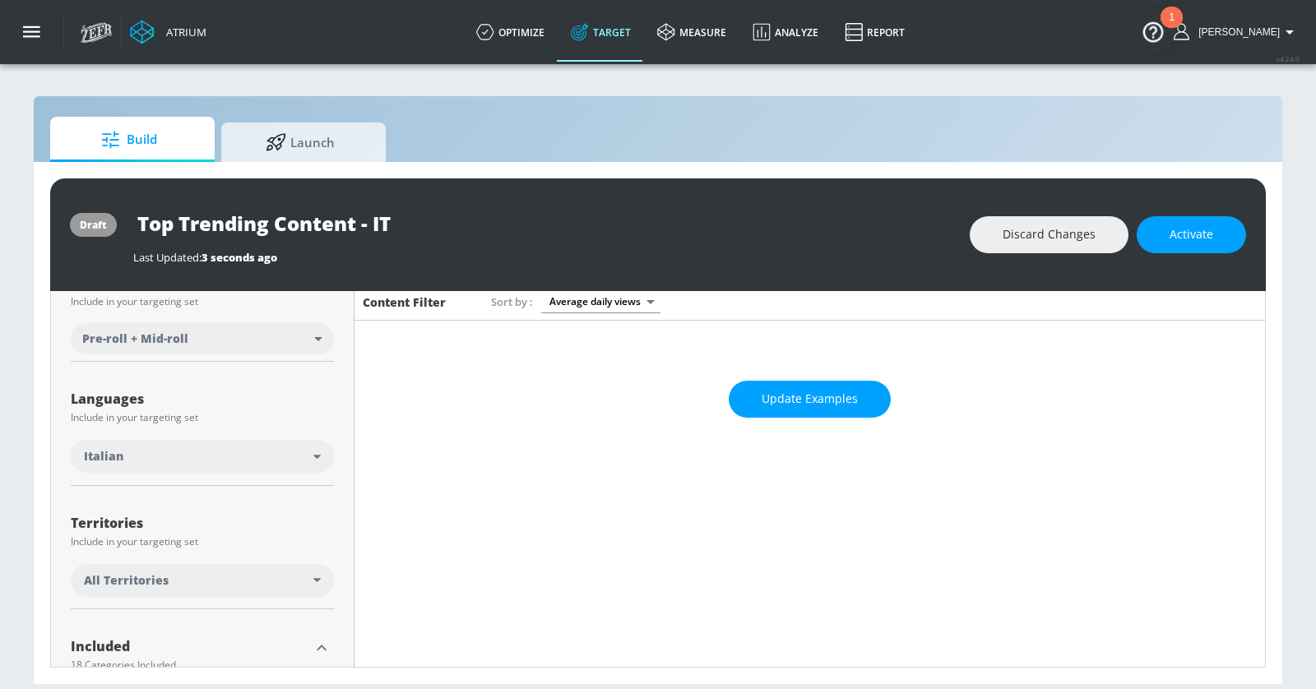
scroll to position [0, 0]
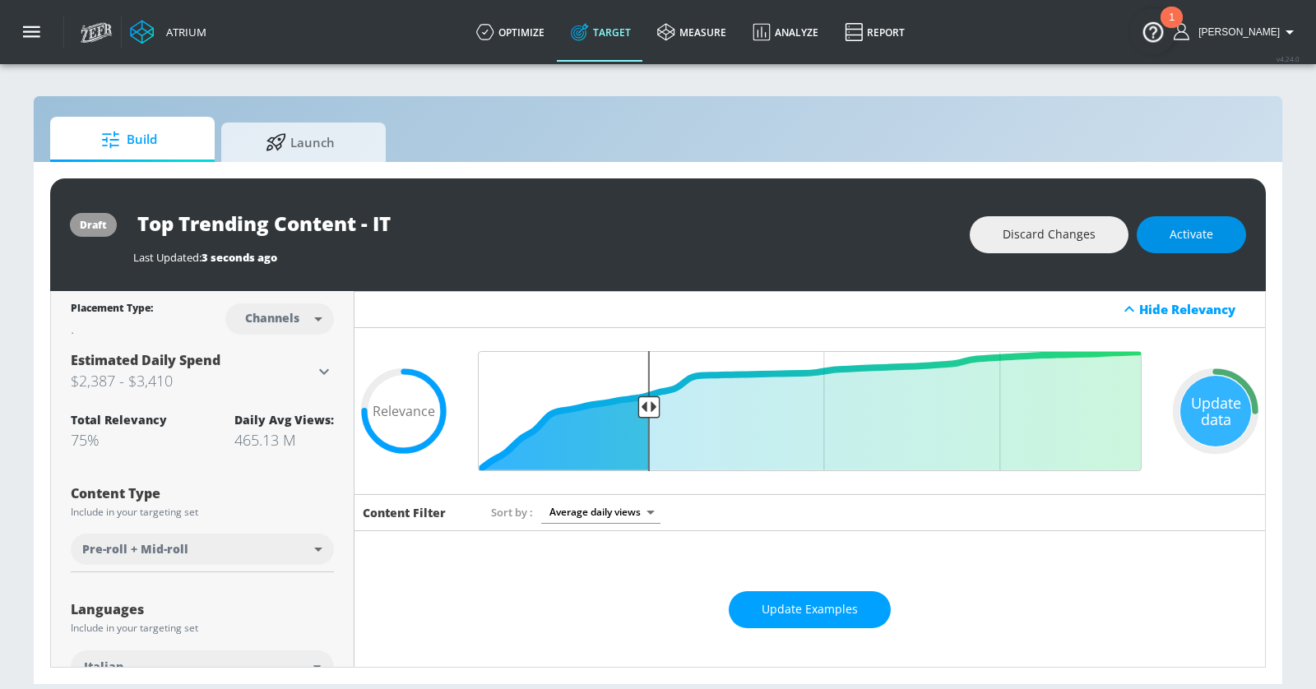
click at [1224, 225] on button "Activate" at bounding box center [1191, 234] width 109 height 37
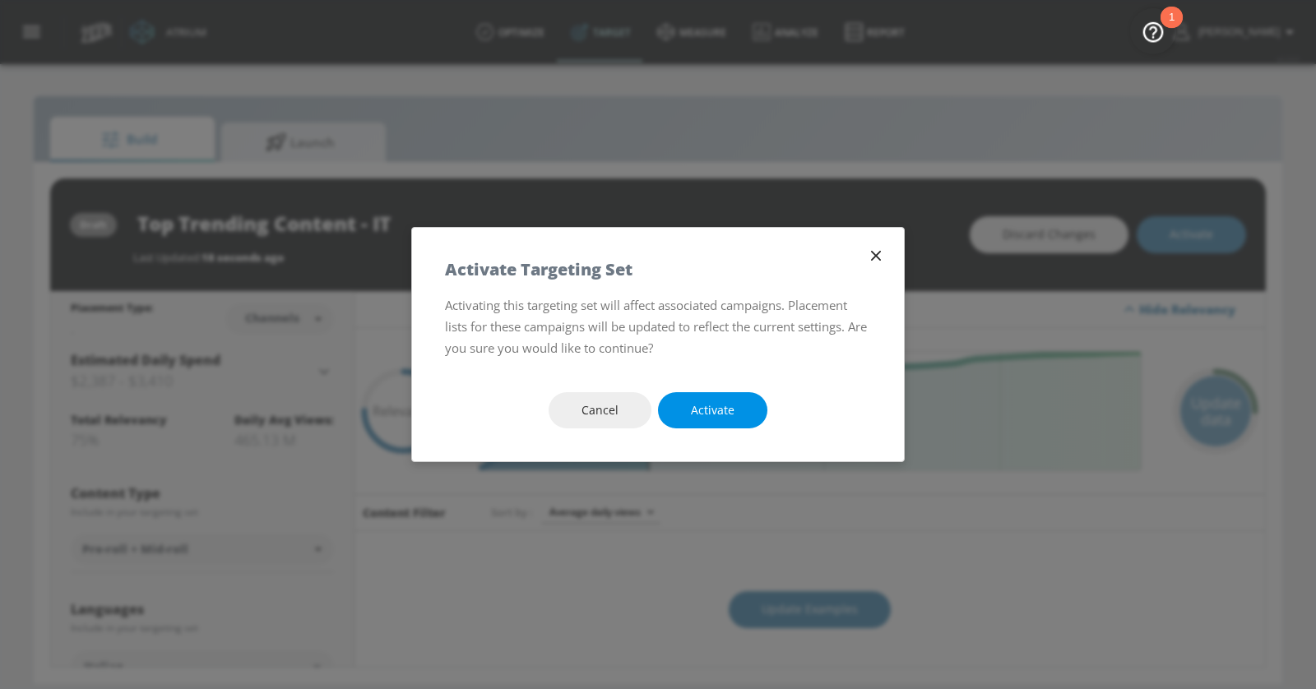
click at [730, 411] on span "Activate" at bounding box center [713, 411] width 44 height 21
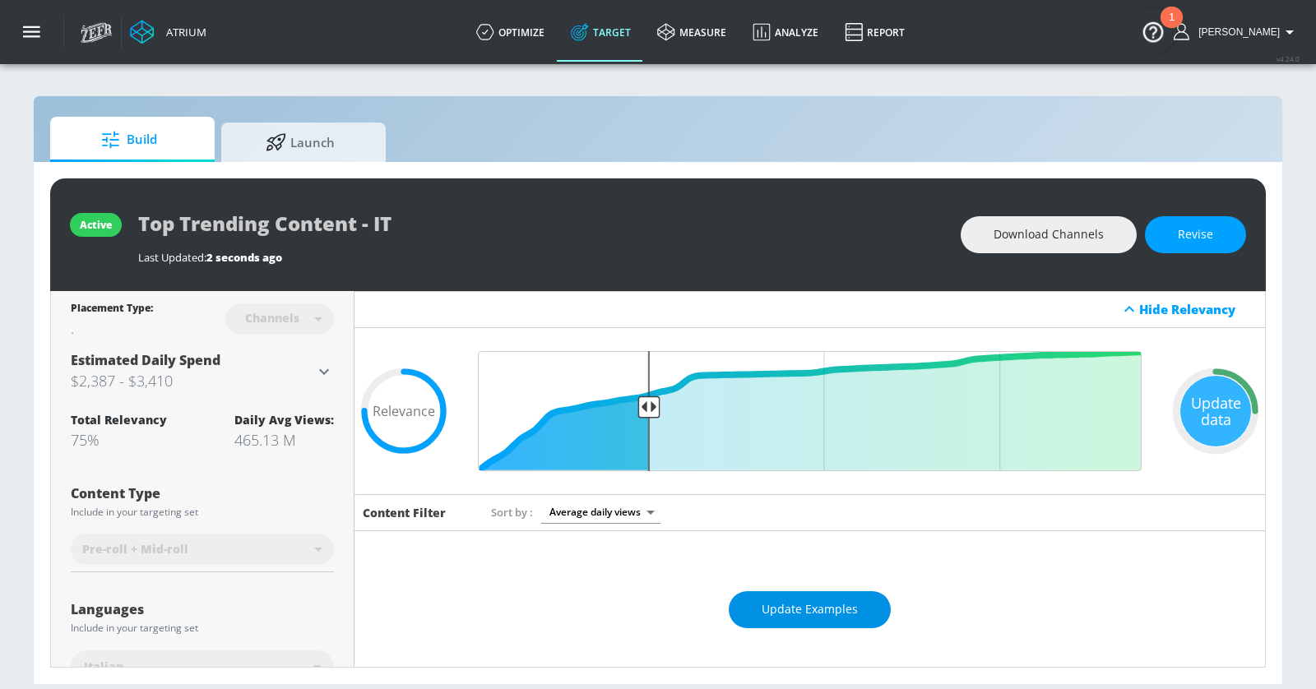
click at [860, 601] on button "Update Examples" at bounding box center [810, 609] width 162 height 37
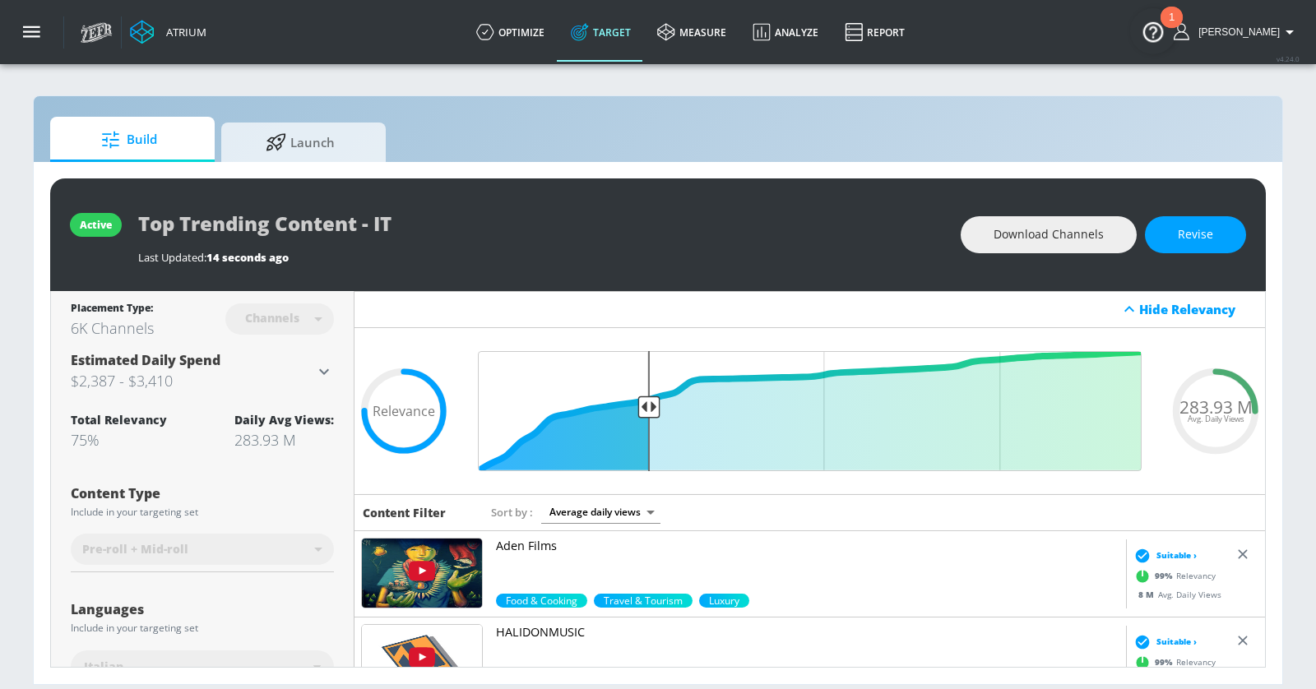
click at [540, 540] on p "Aden Films" at bounding box center [808, 546] width 624 height 16
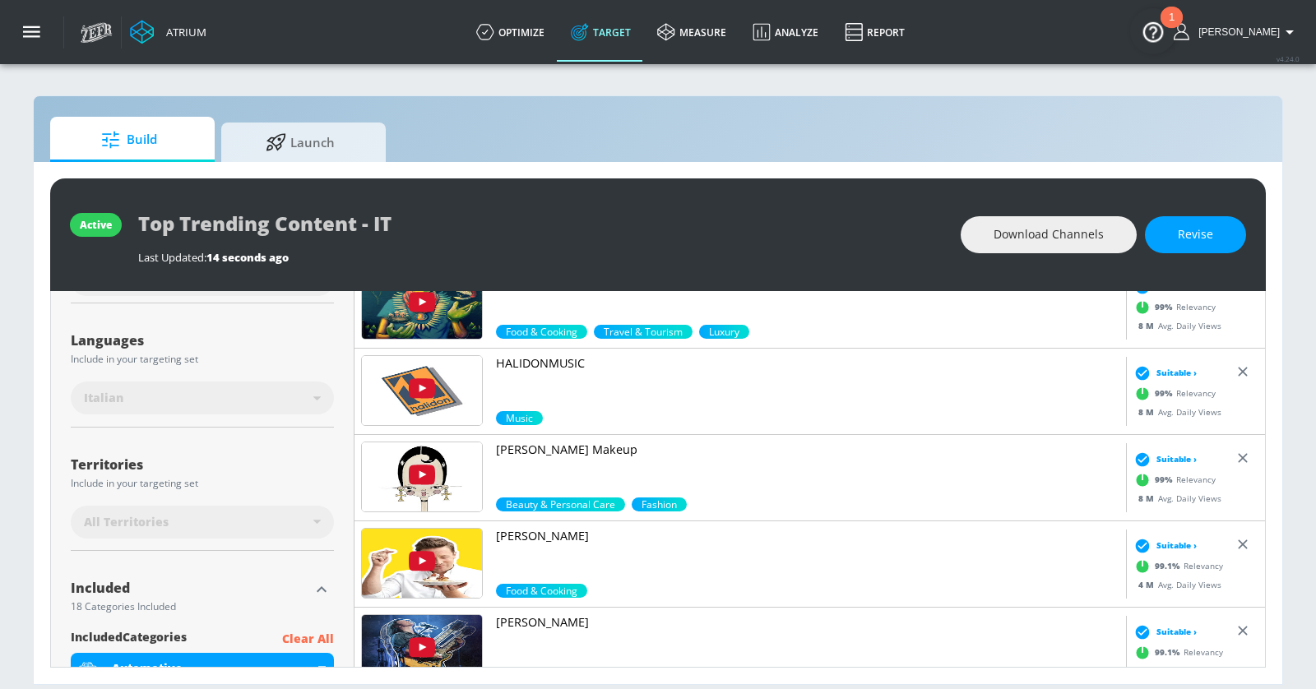
scroll to position [271, 0]
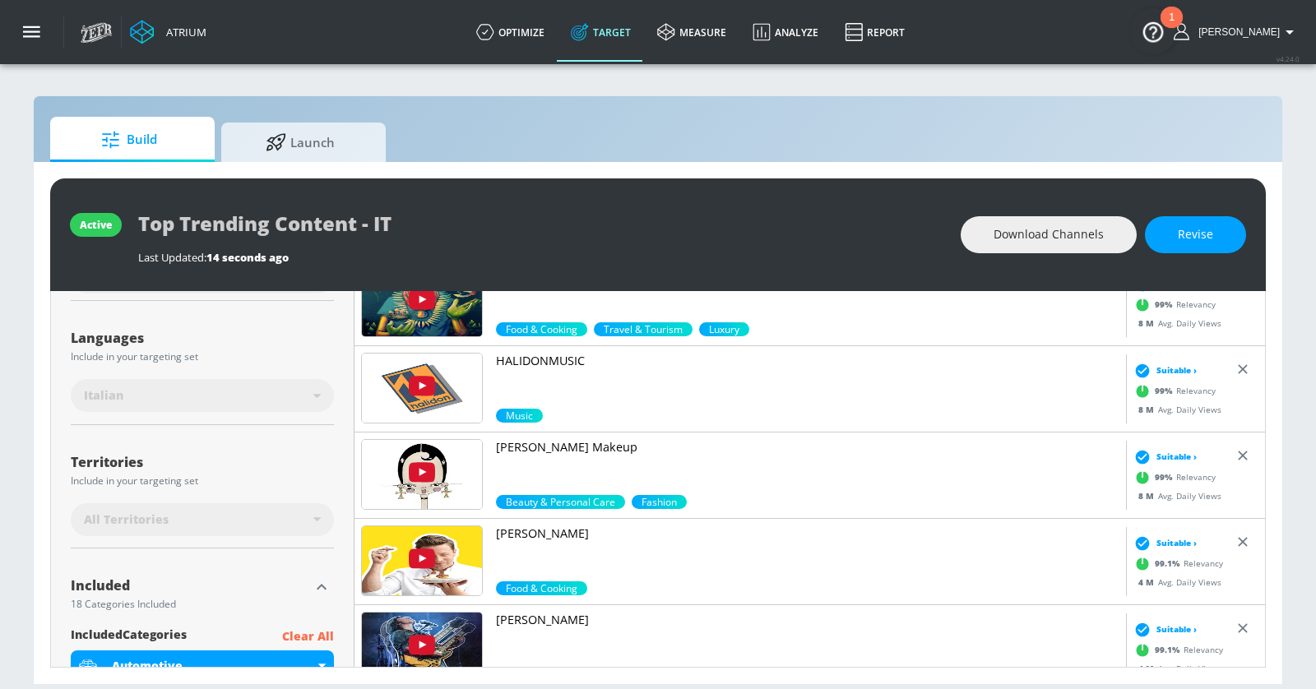
click at [546, 353] on p "HALIDONMUSIC" at bounding box center [808, 361] width 624 height 16
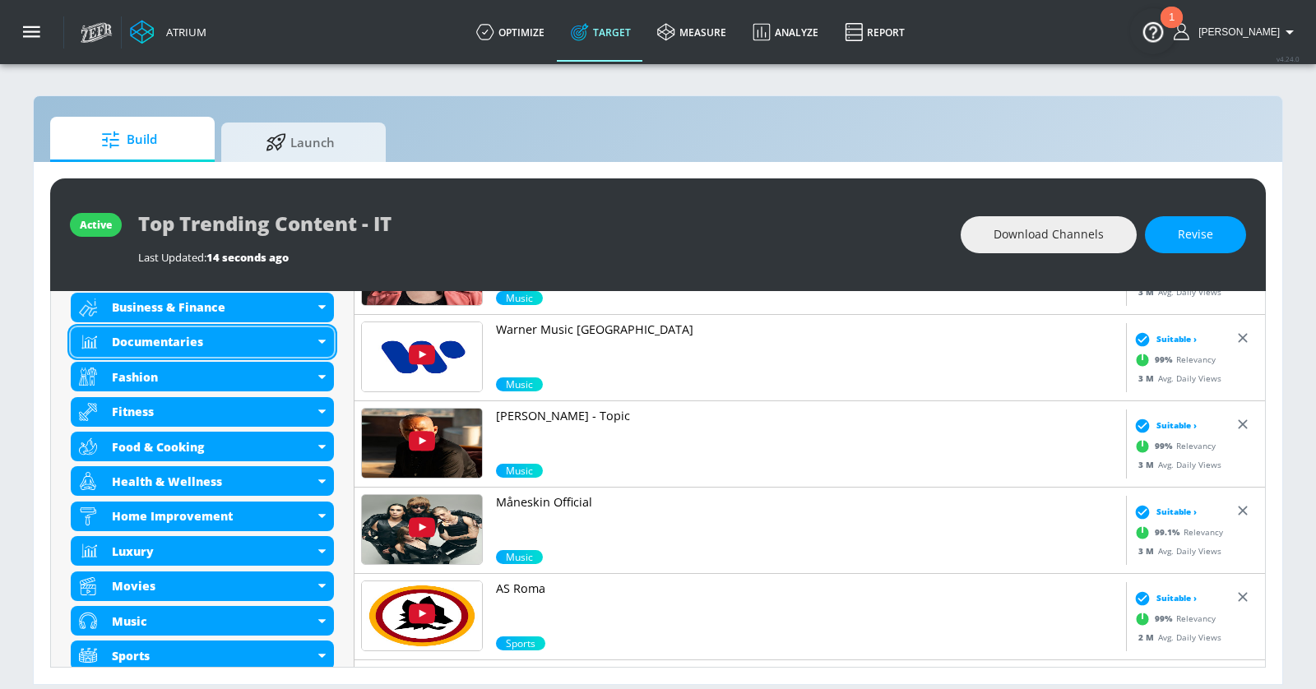
scroll to position [833, 0]
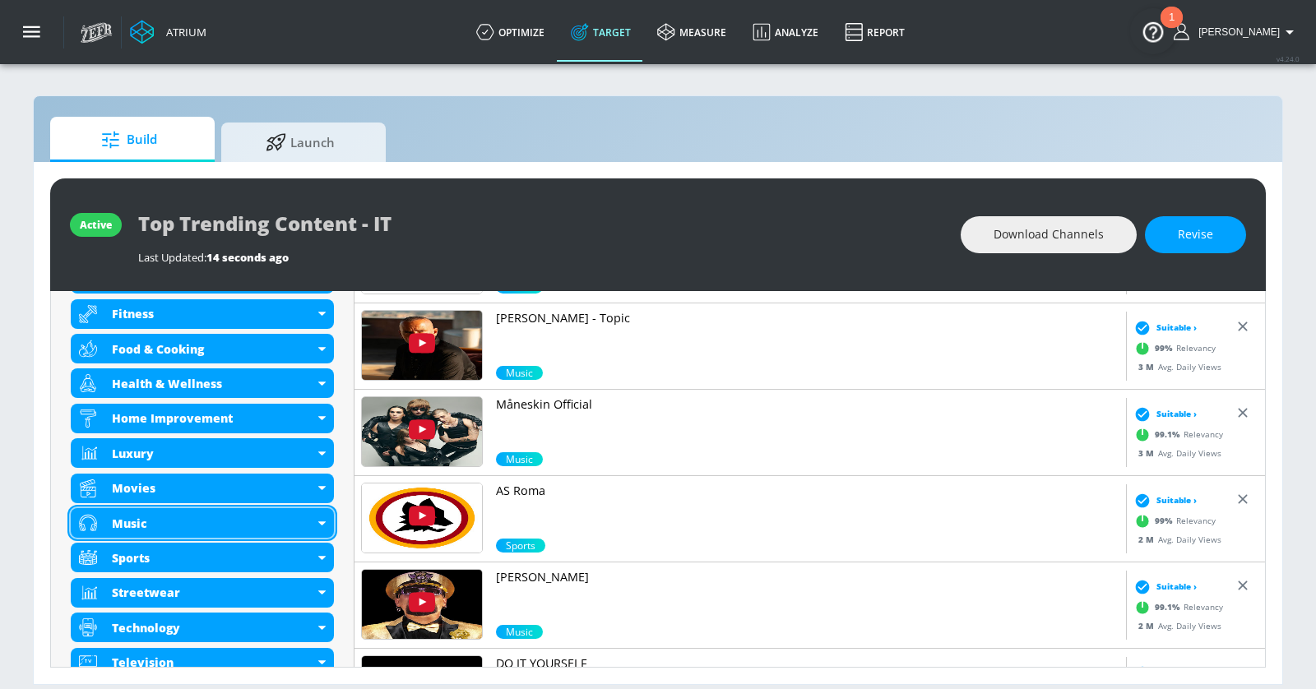
click at [322, 522] on icon at bounding box center [321, 524] width 7 height 4
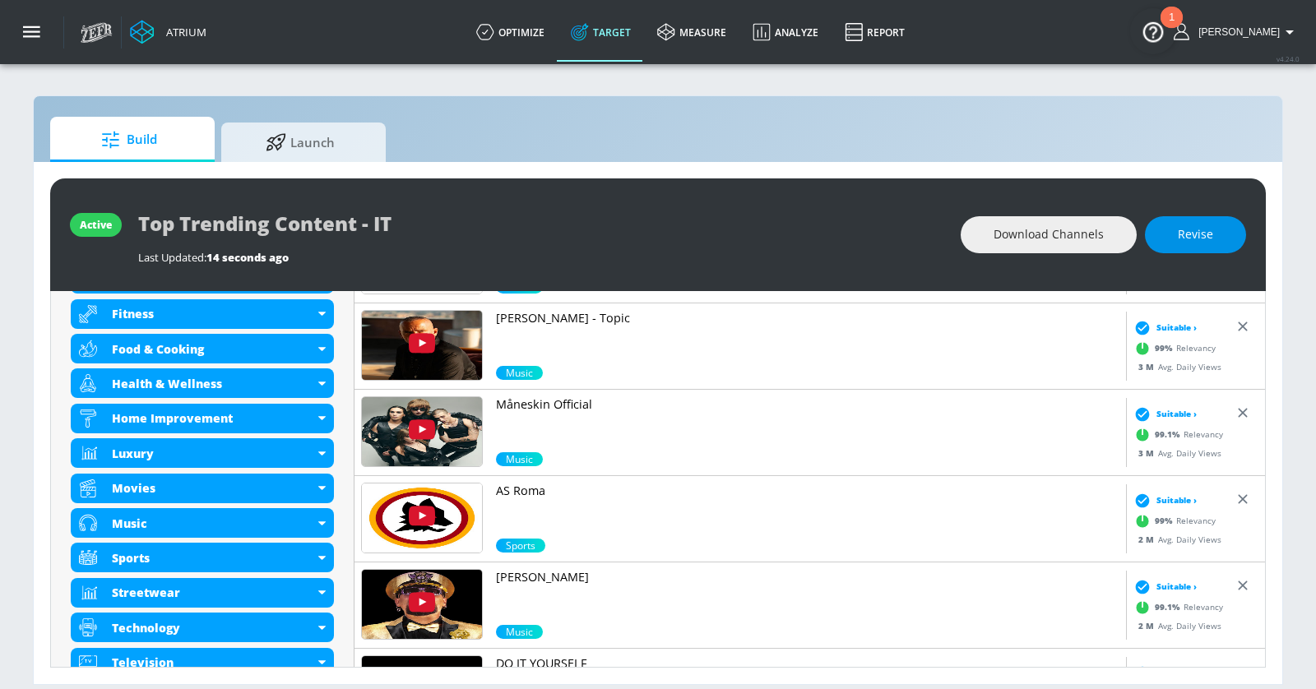
click at [1202, 231] on span "Revise" at bounding box center [1195, 235] width 35 height 21
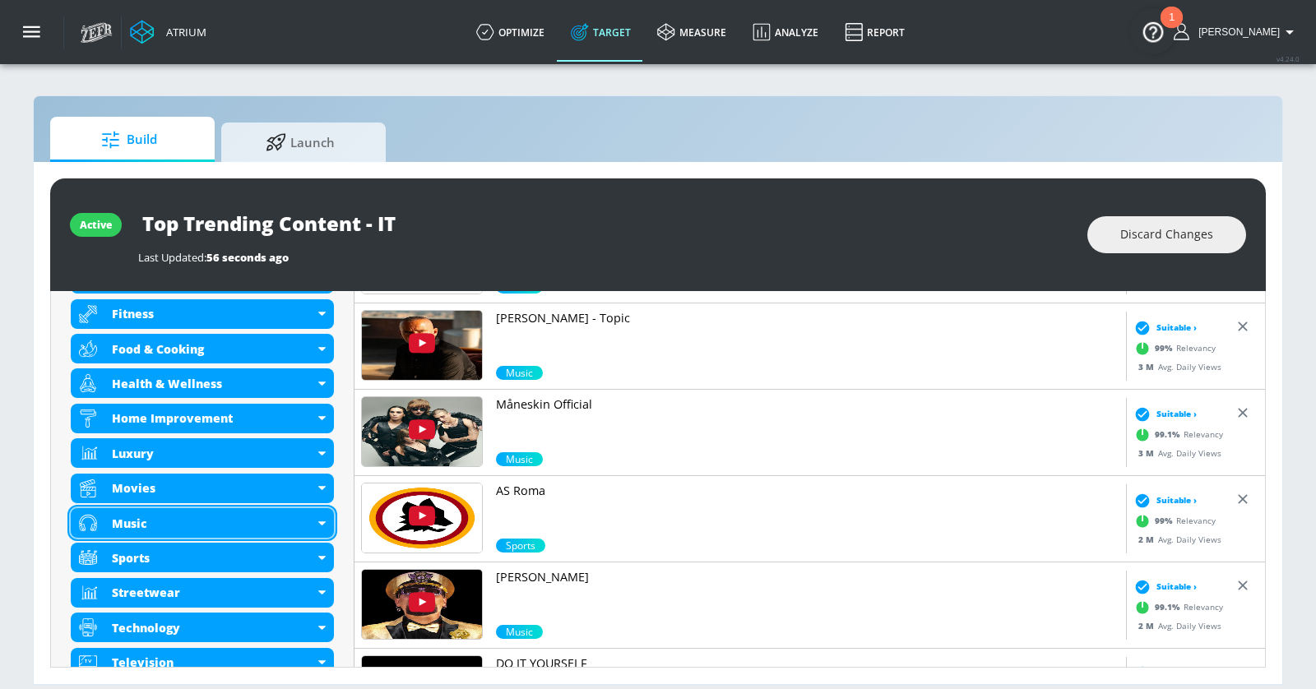
click at [316, 516] on div "Music" at bounding box center [202, 523] width 263 height 30
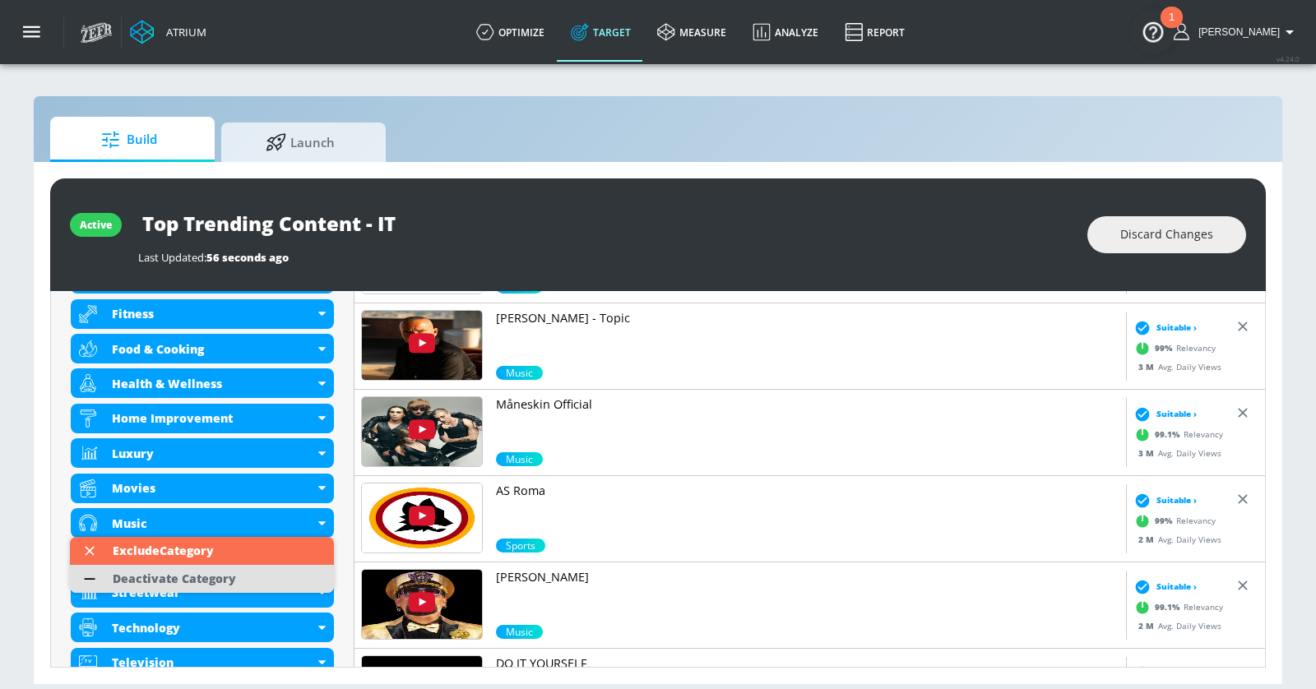
click at [263, 569] on li "Deactivate Category" at bounding box center [202, 579] width 264 height 28
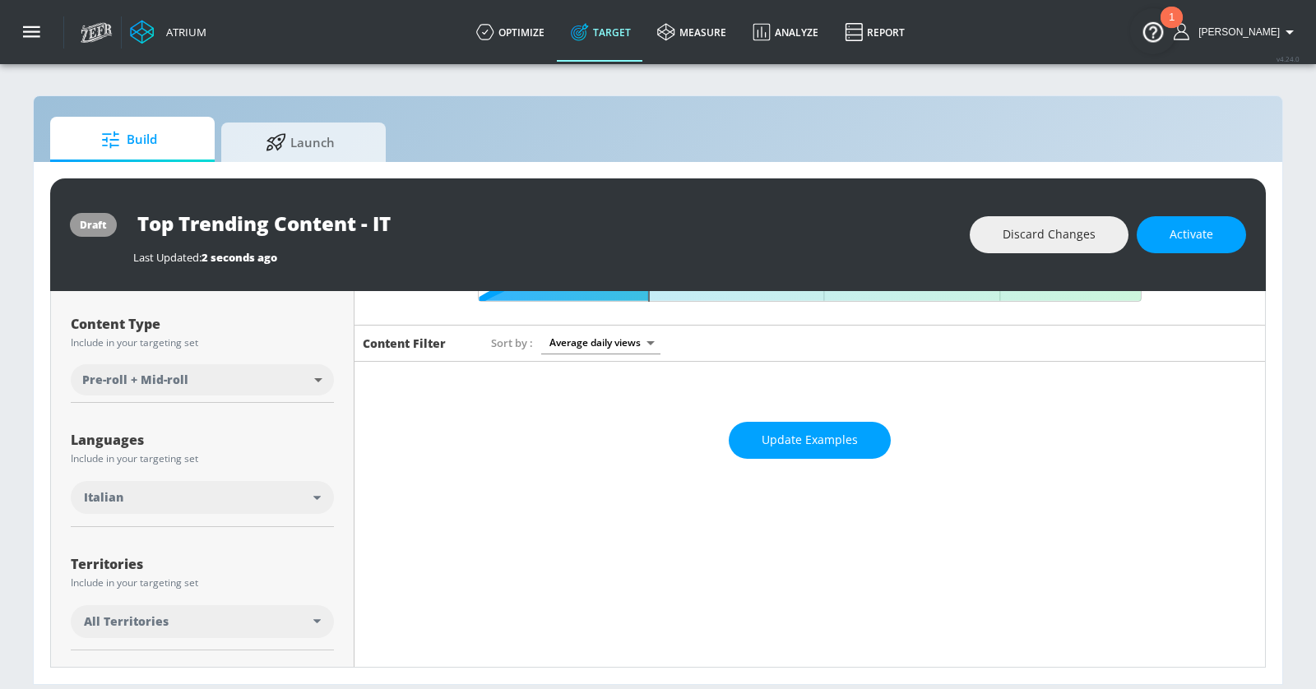
scroll to position [0, 0]
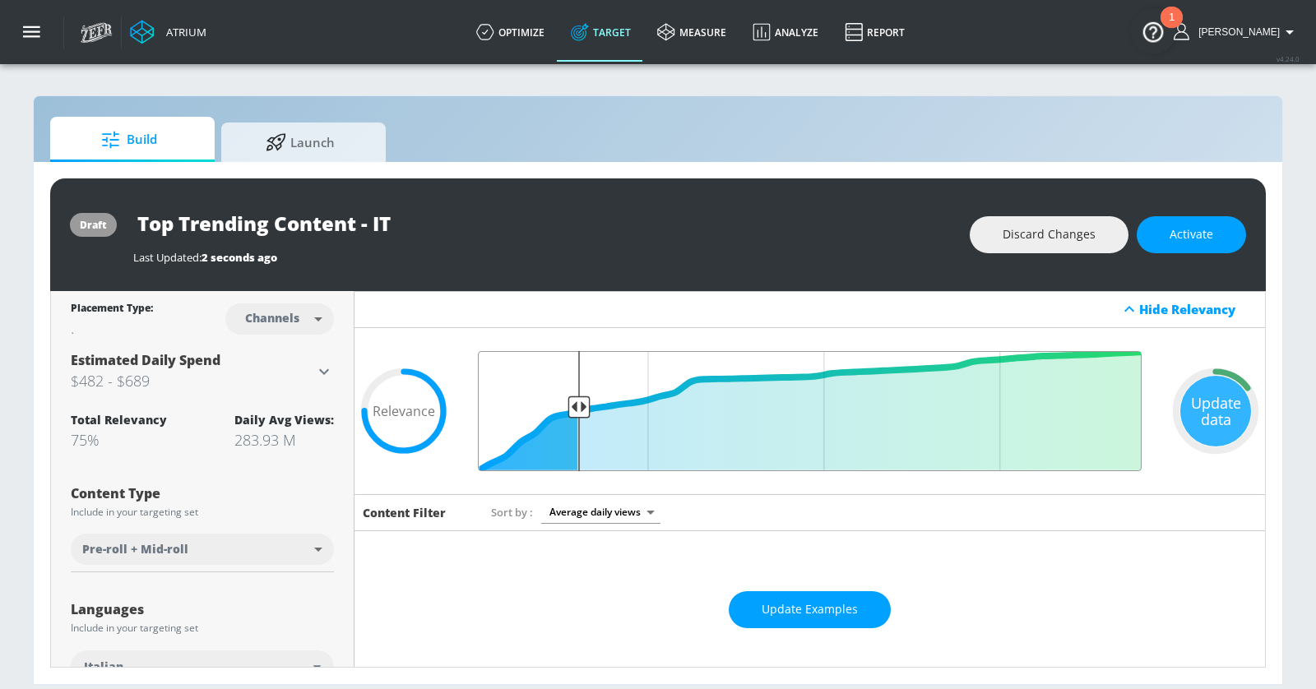
drag, startPoint x: 645, startPoint y: 397, endPoint x: 576, endPoint y: 401, distance: 69.2
click at [576, 401] on input "Final Threshold" at bounding box center [810, 411] width 680 height 120
click at [1176, 248] on button "Activate" at bounding box center [1191, 234] width 109 height 37
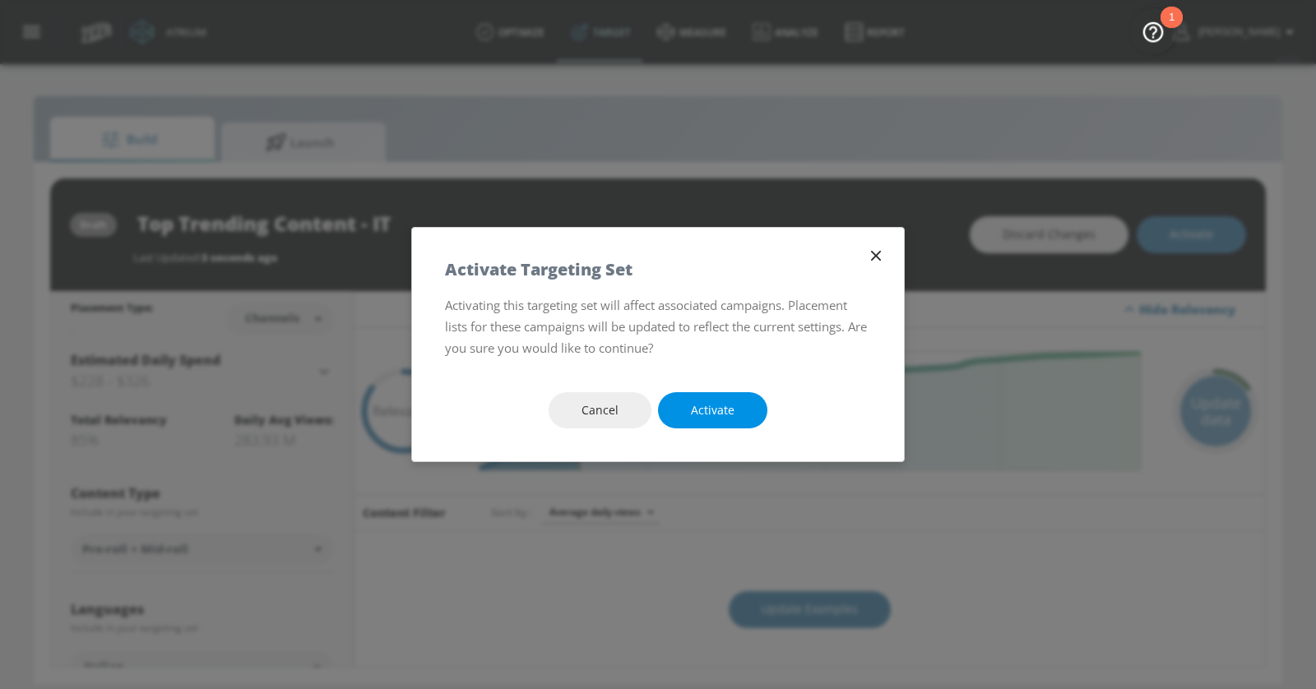
click at [744, 406] on button "Activate" at bounding box center [712, 410] width 109 height 37
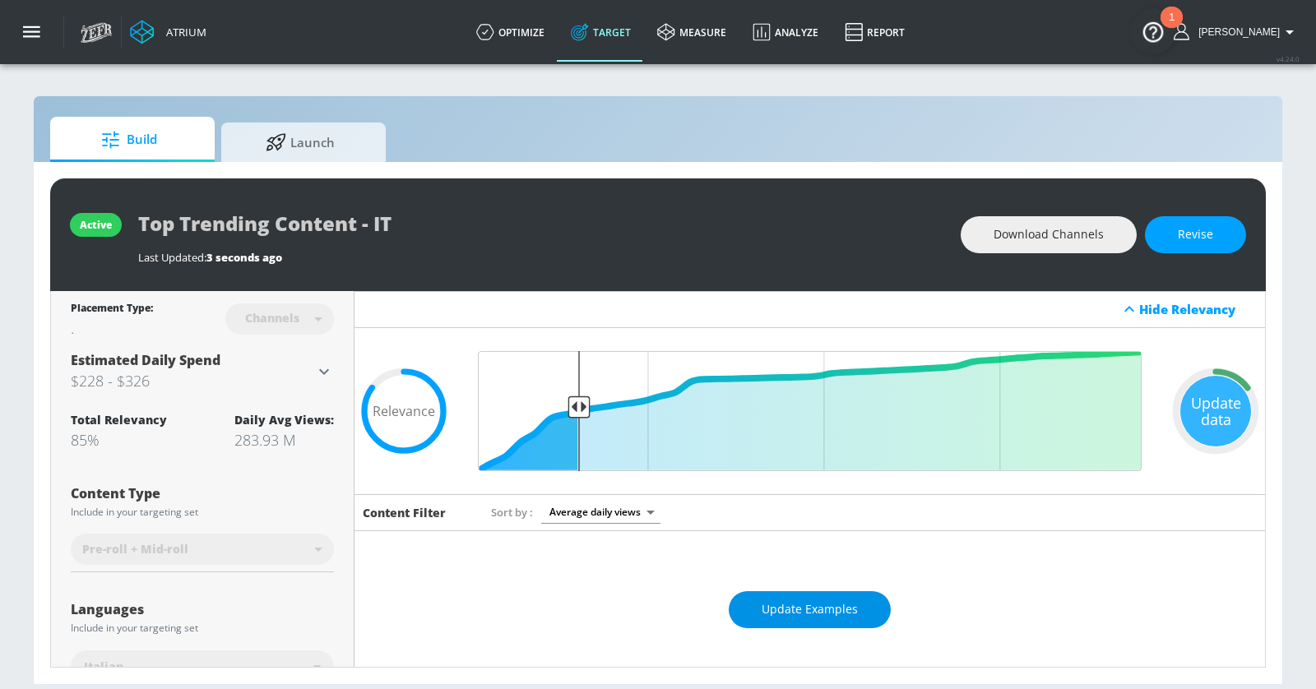
click at [818, 604] on span "Update Examples" at bounding box center [810, 610] width 96 height 21
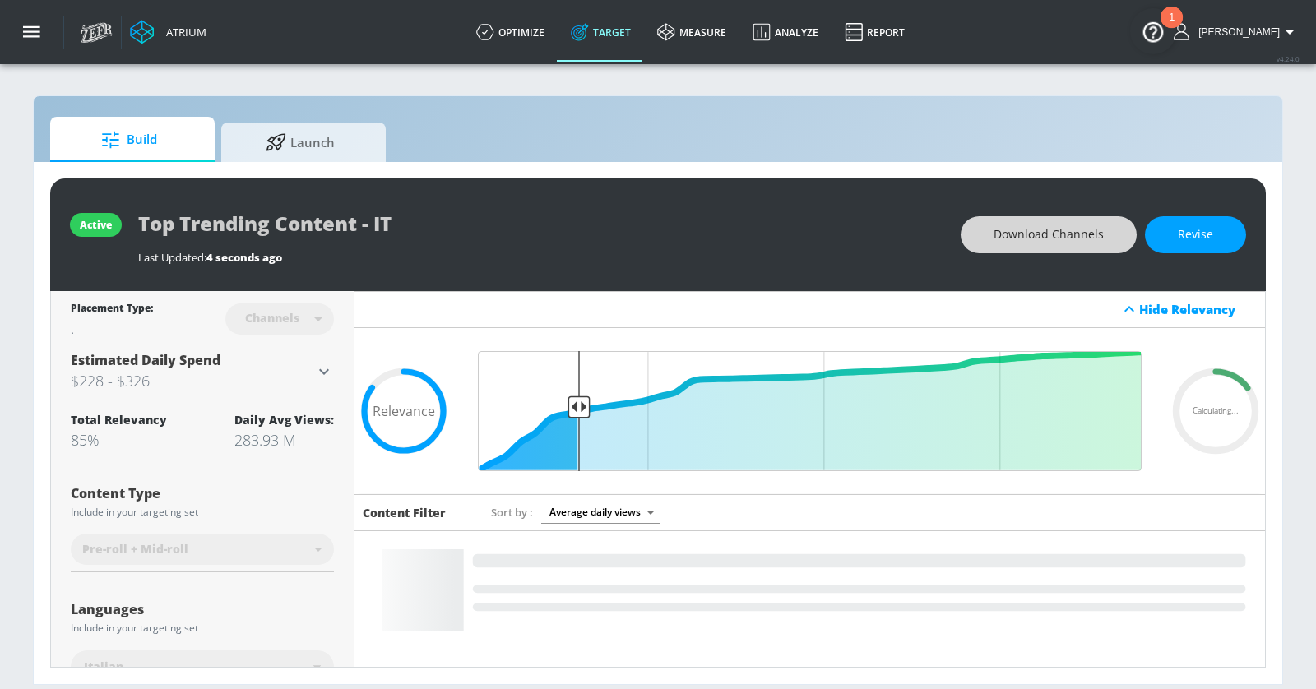
click at [1062, 239] on span "Download Channels" at bounding box center [1049, 235] width 110 height 21
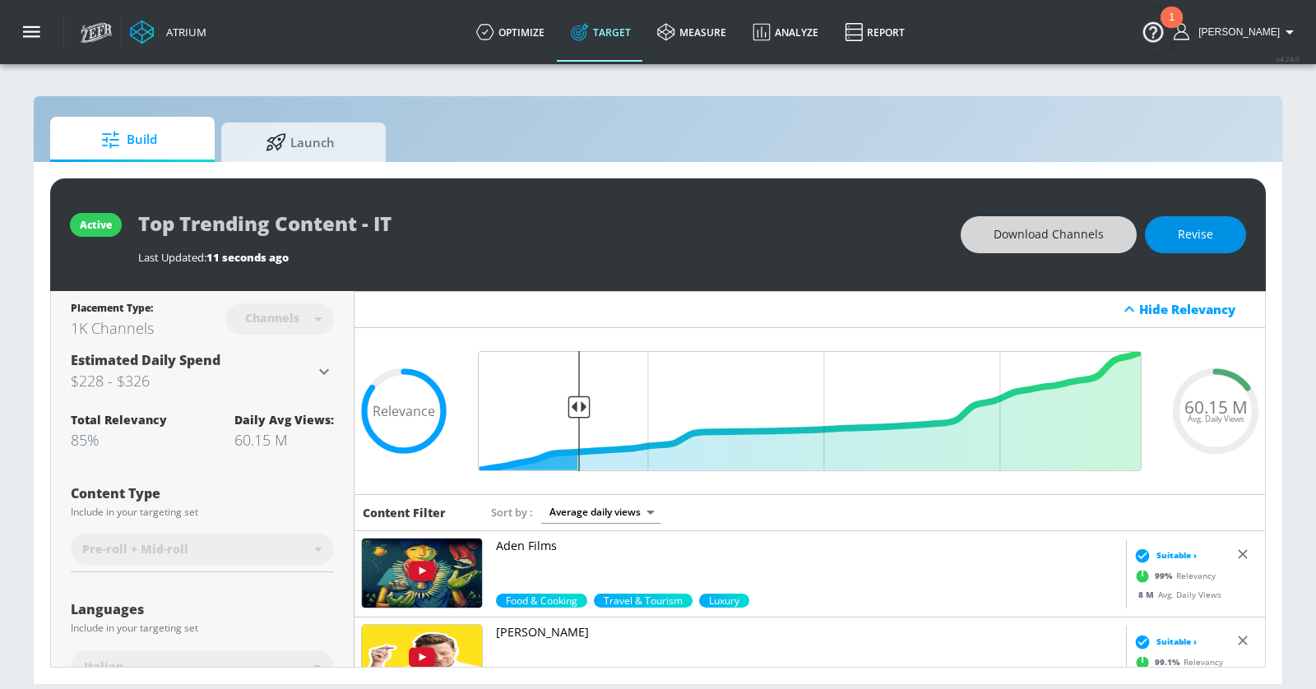
click at [1223, 233] on button "Revise" at bounding box center [1195, 234] width 101 height 37
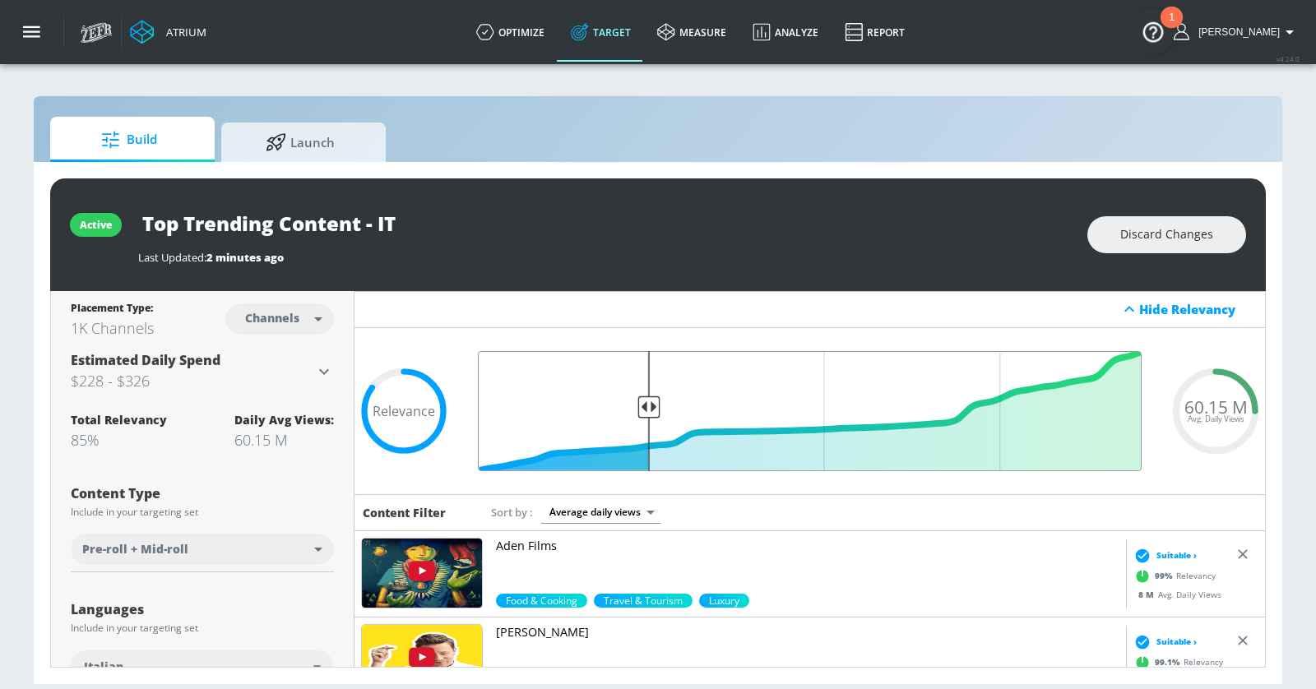
type input "0.75"
drag, startPoint x: 580, startPoint y: 405, endPoint x: 646, endPoint y: 403, distance: 65.8
click at [646, 403] on input "Final Threshold" at bounding box center [810, 411] width 680 height 120
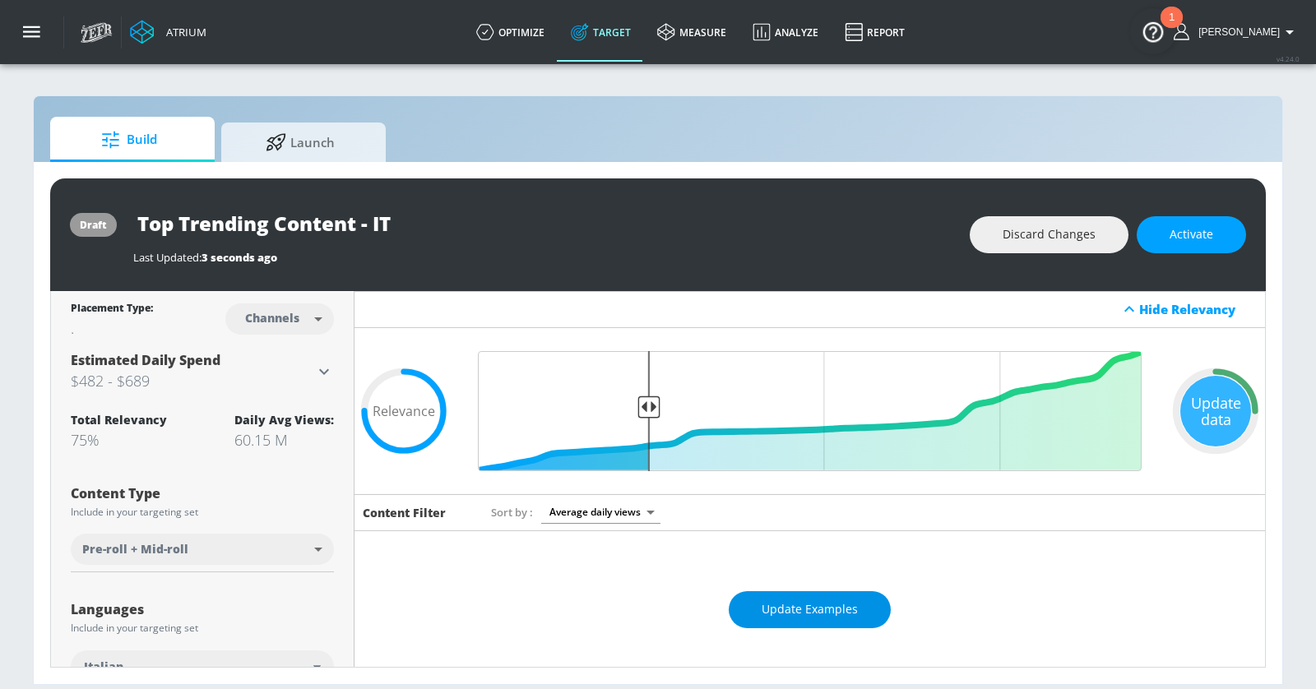
click at [769, 610] on span "Update Examples" at bounding box center [810, 610] width 96 height 21
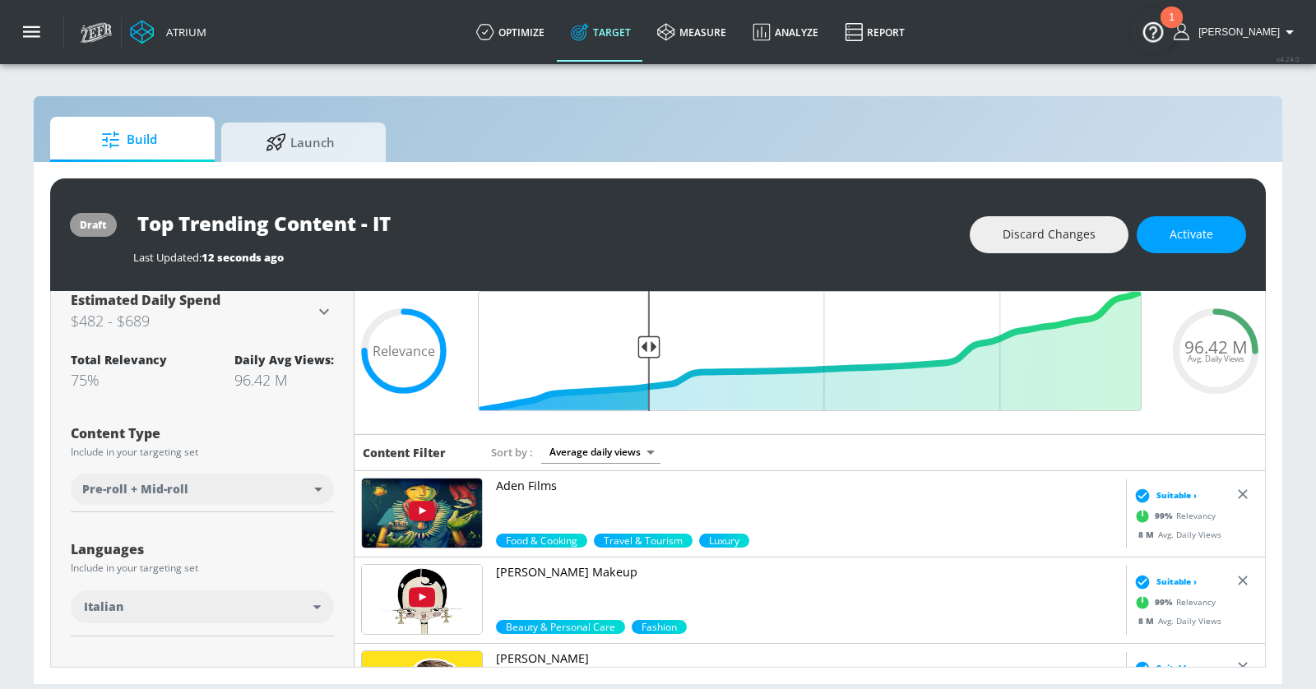
scroll to position [216, 0]
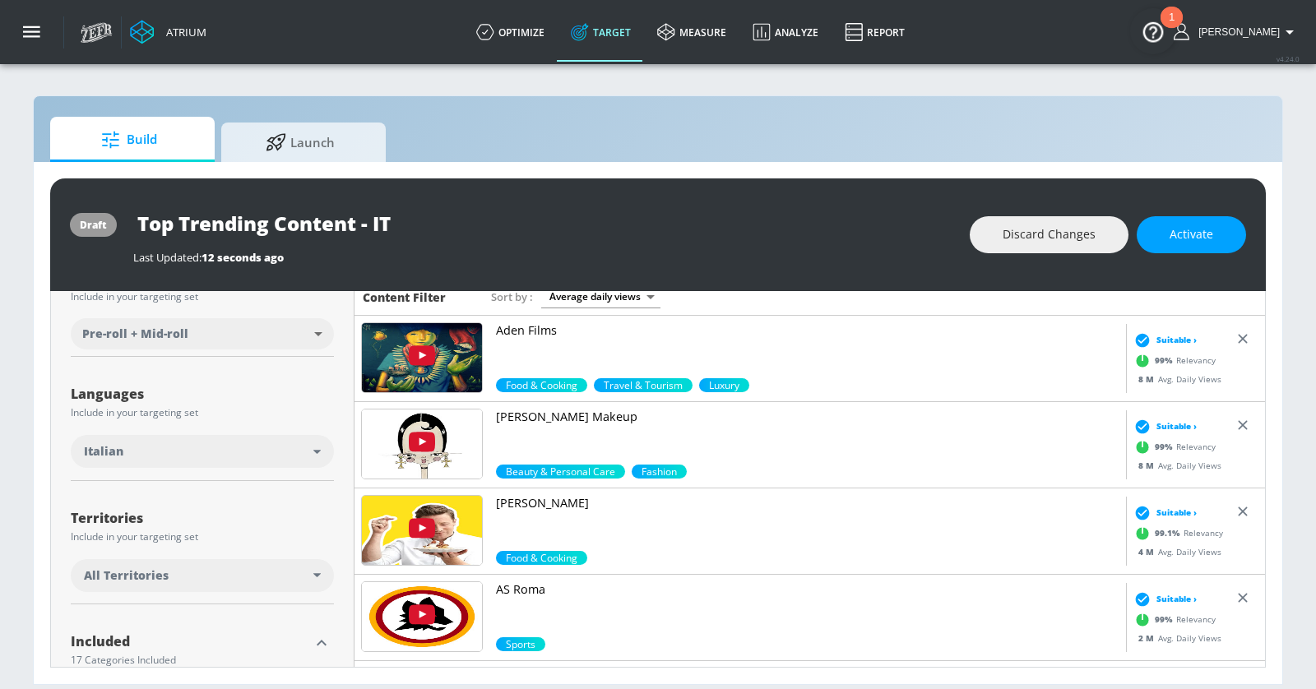
click at [568, 410] on p "[PERSON_NAME] Makeup" at bounding box center [808, 417] width 624 height 16
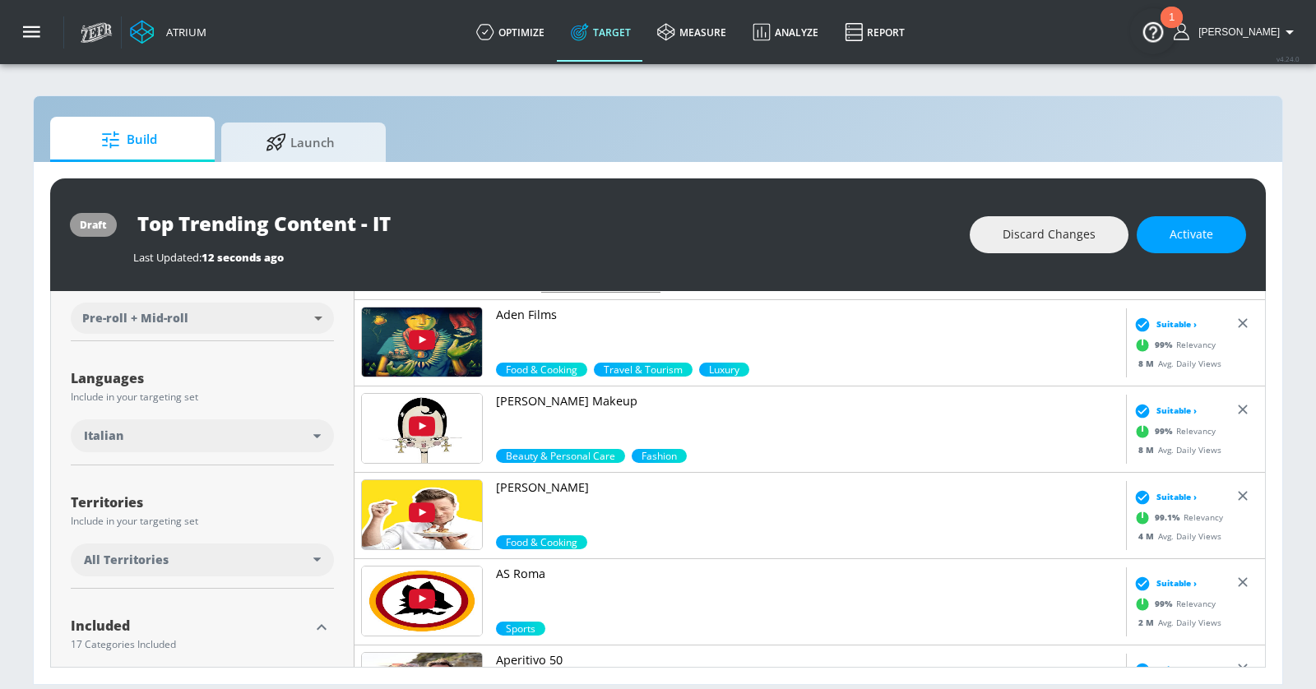
scroll to position [340, 0]
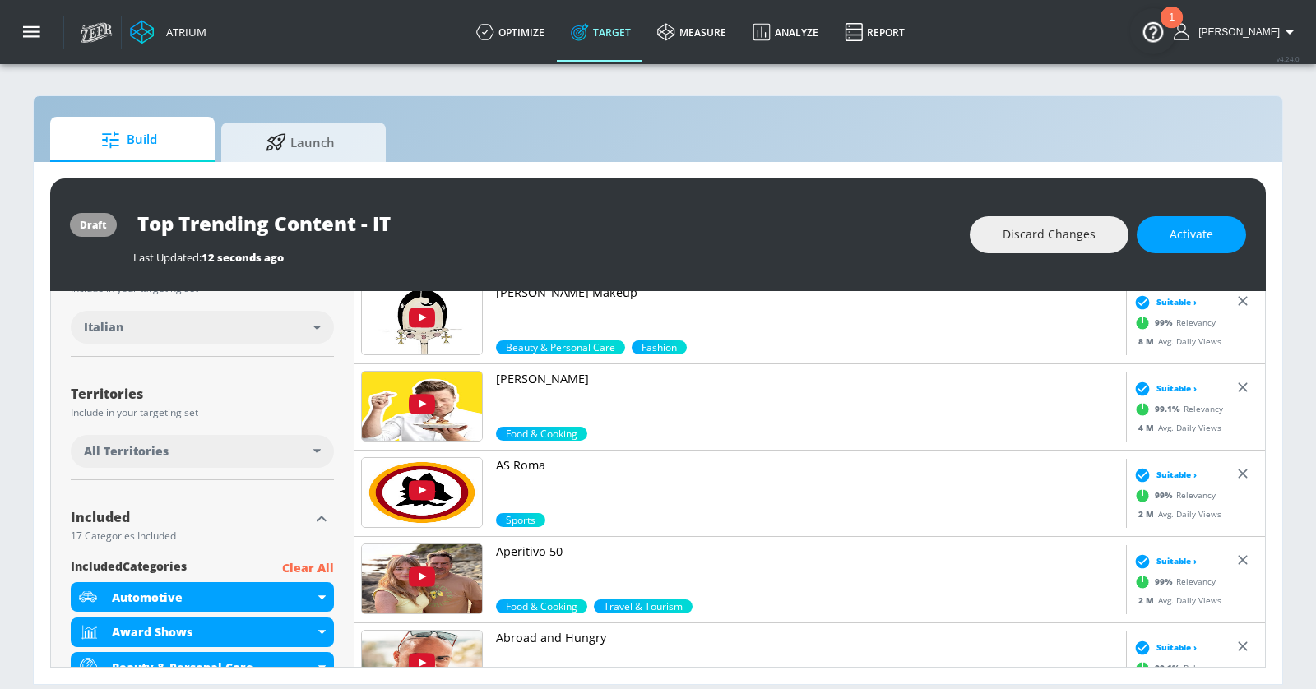
click at [522, 461] on p "AS Roma" at bounding box center [808, 465] width 624 height 16
click at [540, 545] on p "Aperitivo 50" at bounding box center [808, 552] width 624 height 16
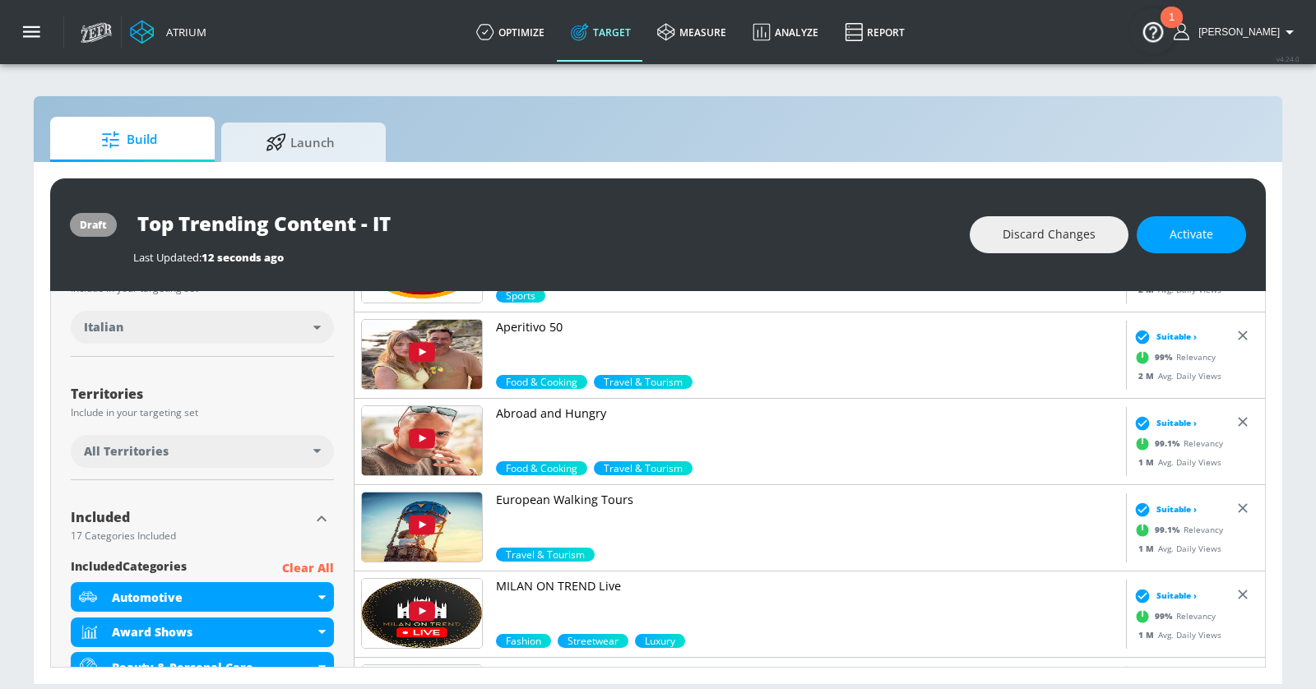
click at [548, 411] on p "Abroad and Hungry" at bounding box center [808, 414] width 624 height 16
